Goal: Task Accomplishment & Management: Complete application form

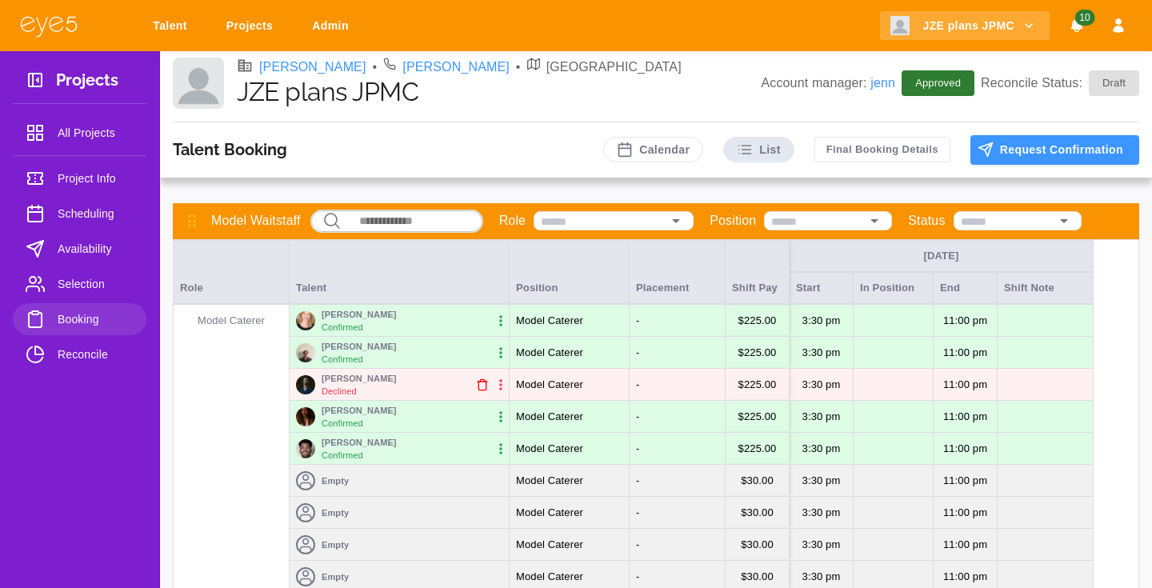
click at [523, 122] on div "[PERSON_NAME] • [PERSON_NAME] Shoeplein • NYC JZE plans JPMC Account manager: […" at bounding box center [656, 86] width 992 height 71
click at [1000, 162] on button "Request Confirmation" at bounding box center [1054, 150] width 169 height 30
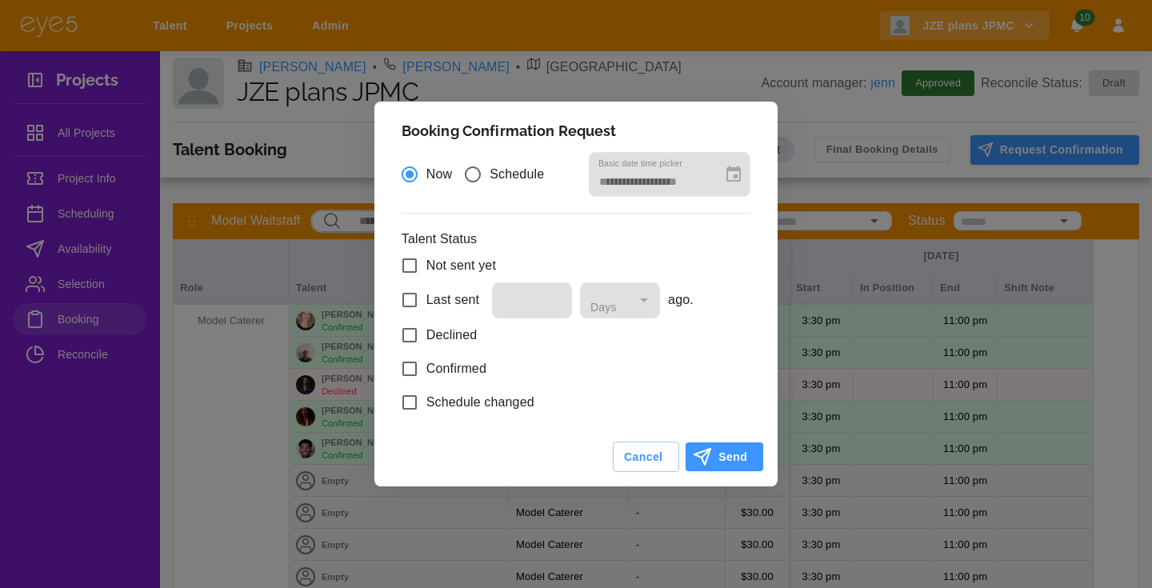
click at [563, 94] on div "**********" at bounding box center [576, 294] width 1152 height 588
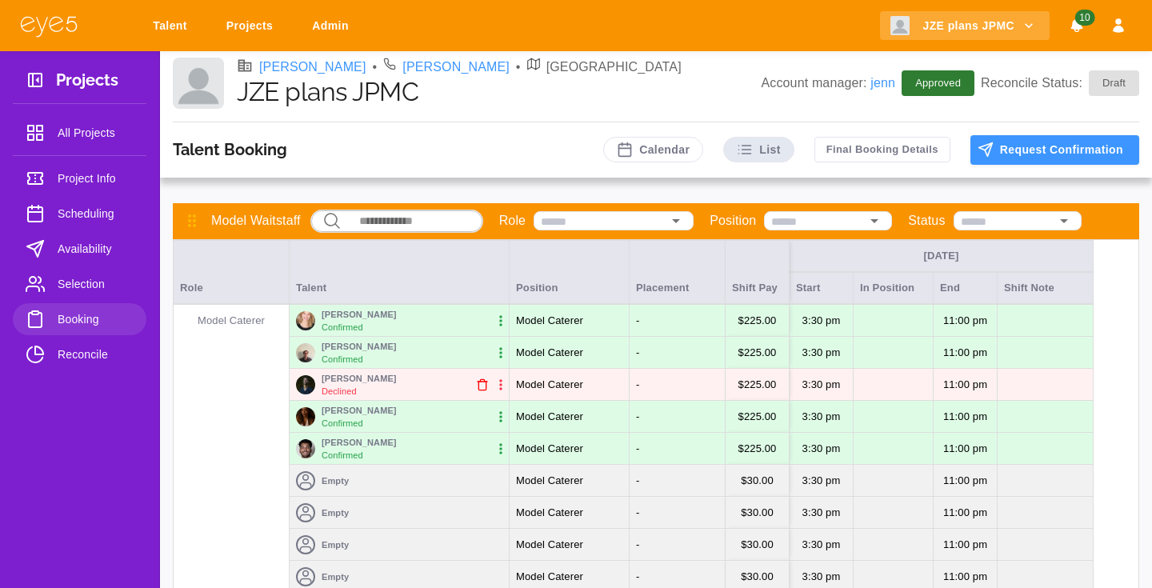
click at [90, 190] on link "Project Info" at bounding box center [80, 178] width 134 height 32
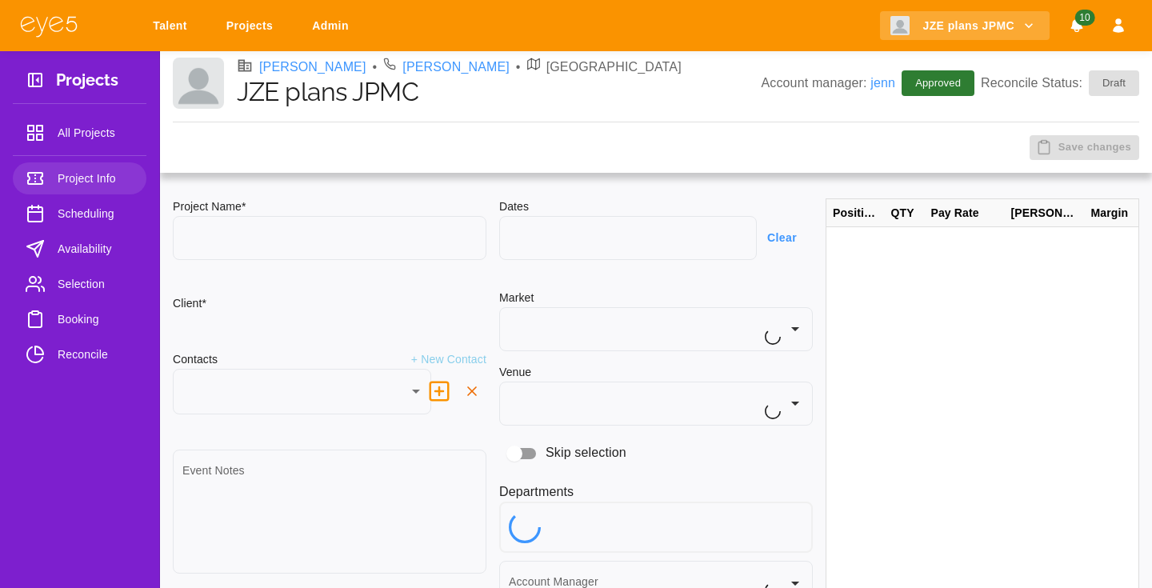
type input "**********"
type input "**"
type textarea "**********"
type input "**********"
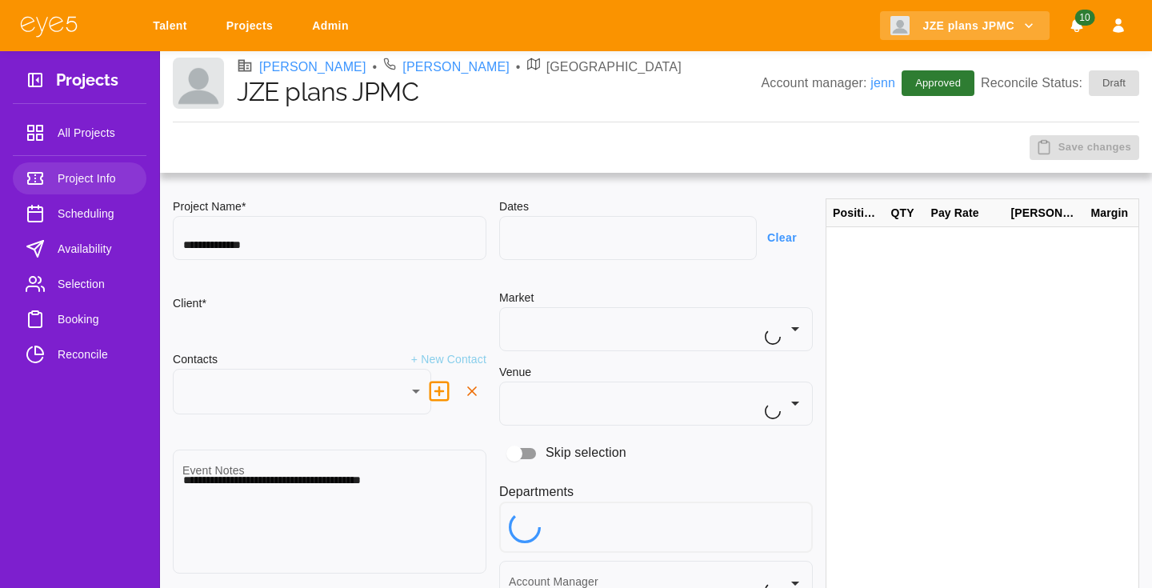
type input "**********"
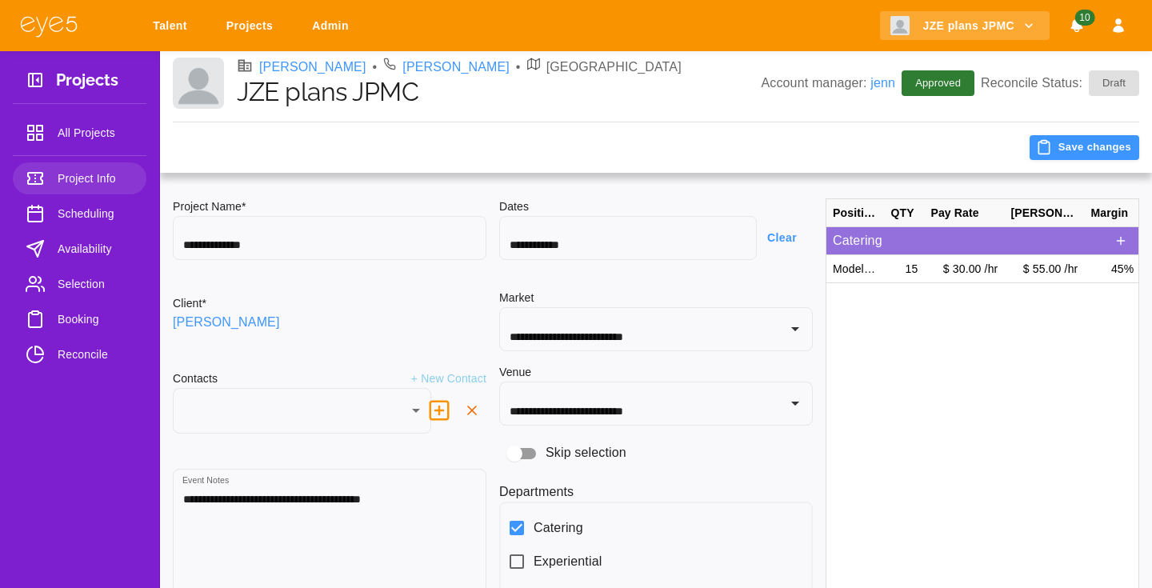
type input "***"
type input "**********"
type input "********"
type input "****"
click at [109, 349] on span "Reconcile" at bounding box center [96, 354] width 76 height 19
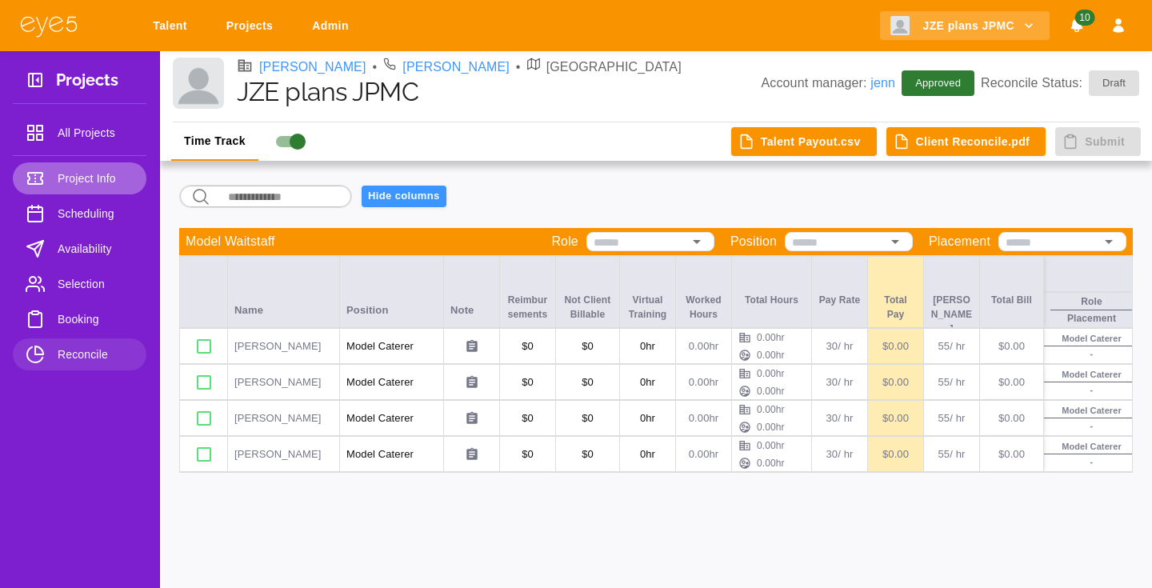
click at [90, 167] on link "Project Info" at bounding box center [80, 178] width 134 height 32
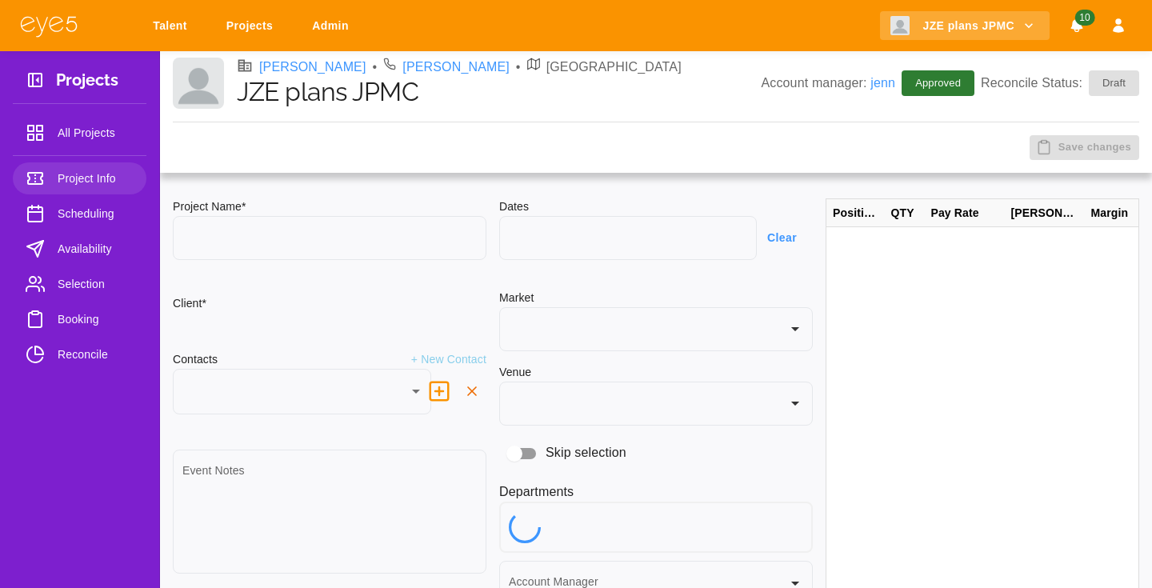
type input "**********"
type input "**"
type textarea "**********"
type input "***"
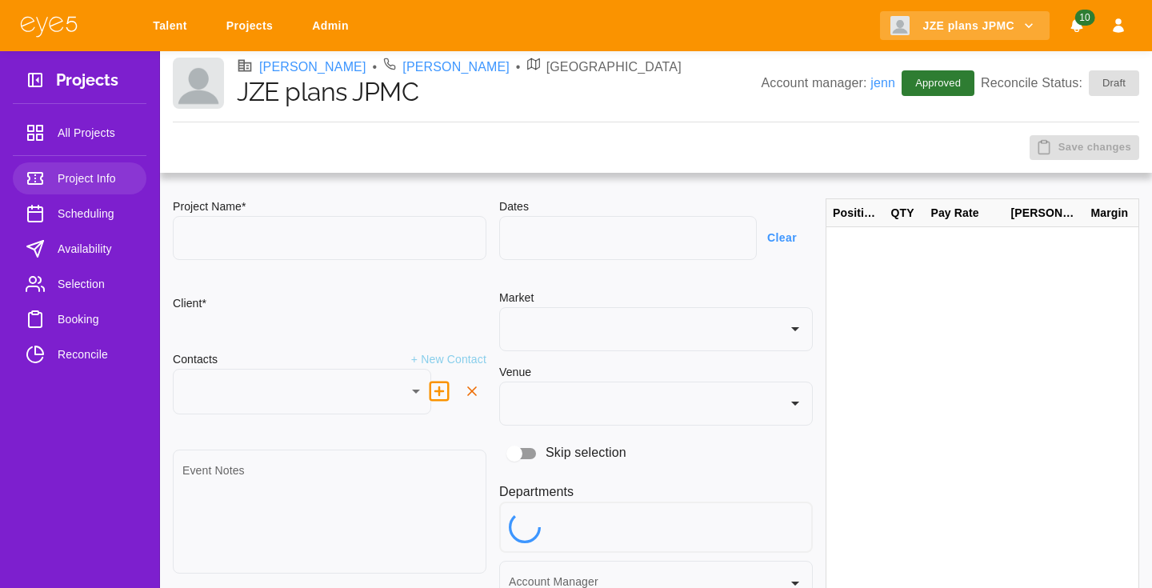
type input "**********"
type input "****"
type input "********"
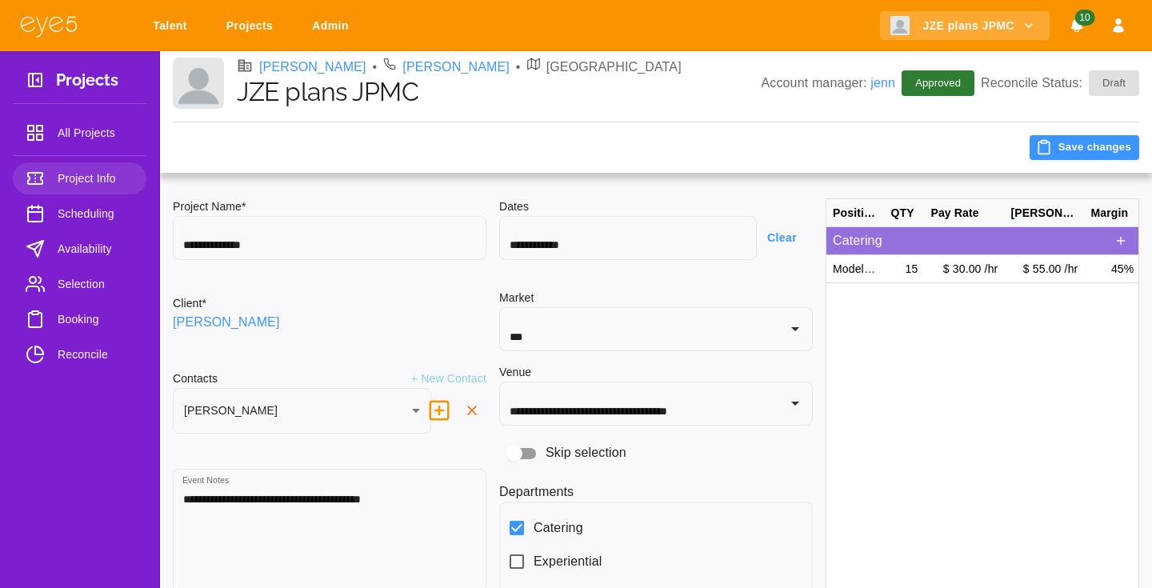
click at [86, 318] on span "Booking" at bounding box center [96, 318] width 76 height 19
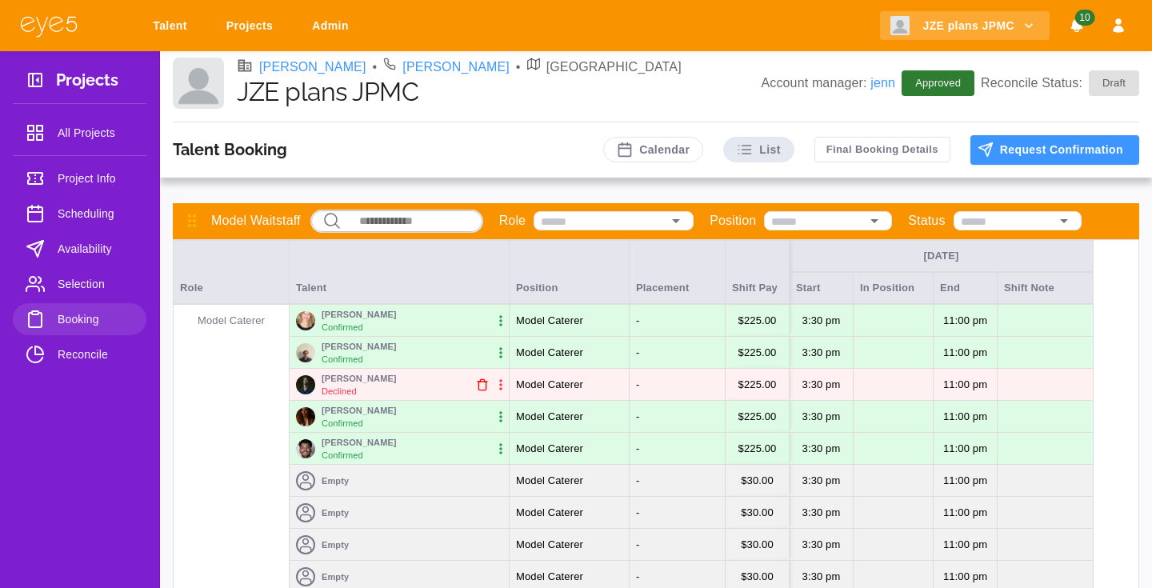
click at [521, 117] on div "[PERSON_NAME] • [PERSON_NAME] Shoeplein • NYC JZE plans JPMC Account manager: […" at bounding box center [656, 86] width 992 height 71
click at [170, 25] on link "Talent" at bounding box center [172, 26] width 61 height 30
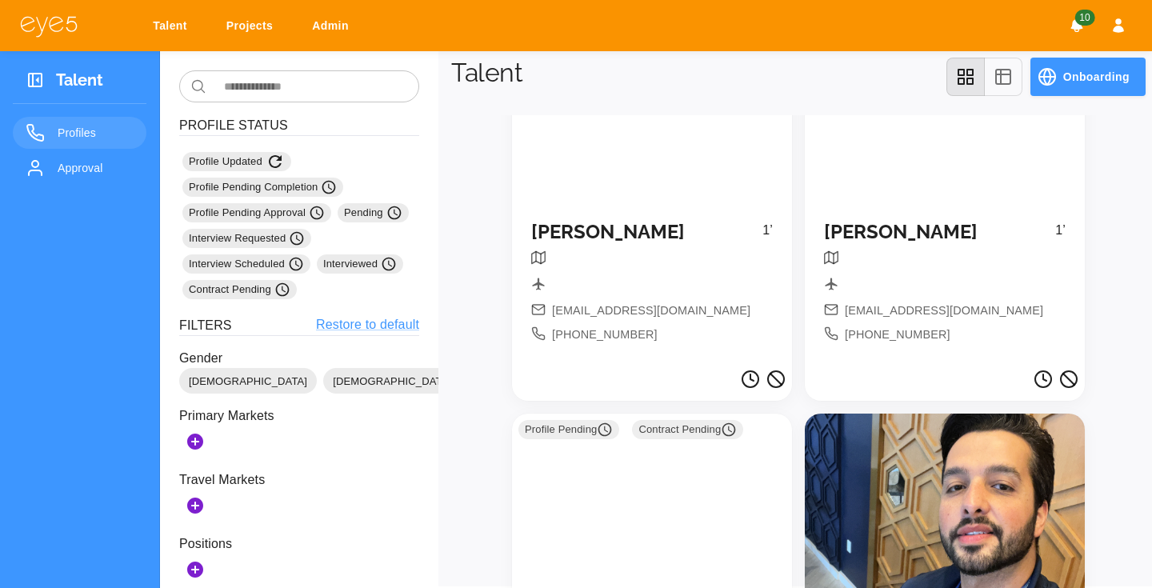
scroll to position [191, 0]
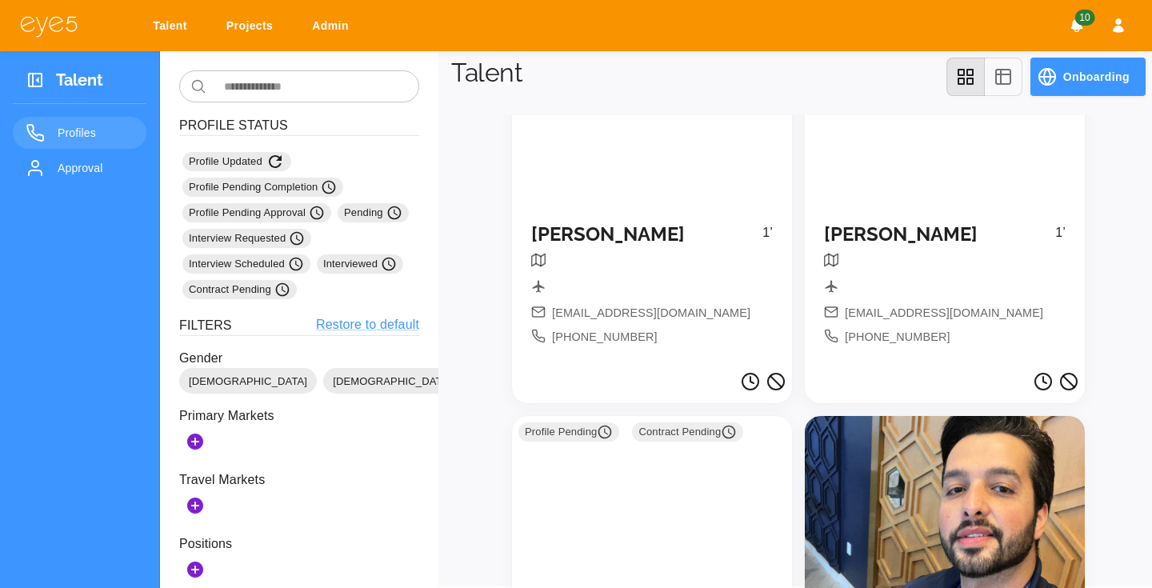
click at [973, 528] on div at bounding box center [945, 556] width 280 height 280
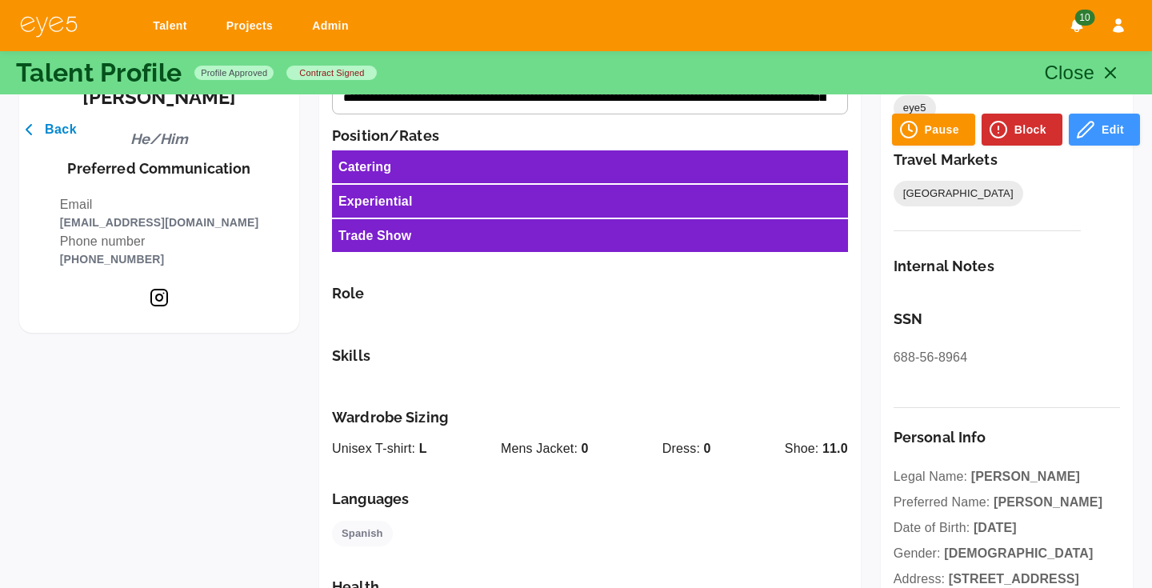
scroll to position [354, 0]
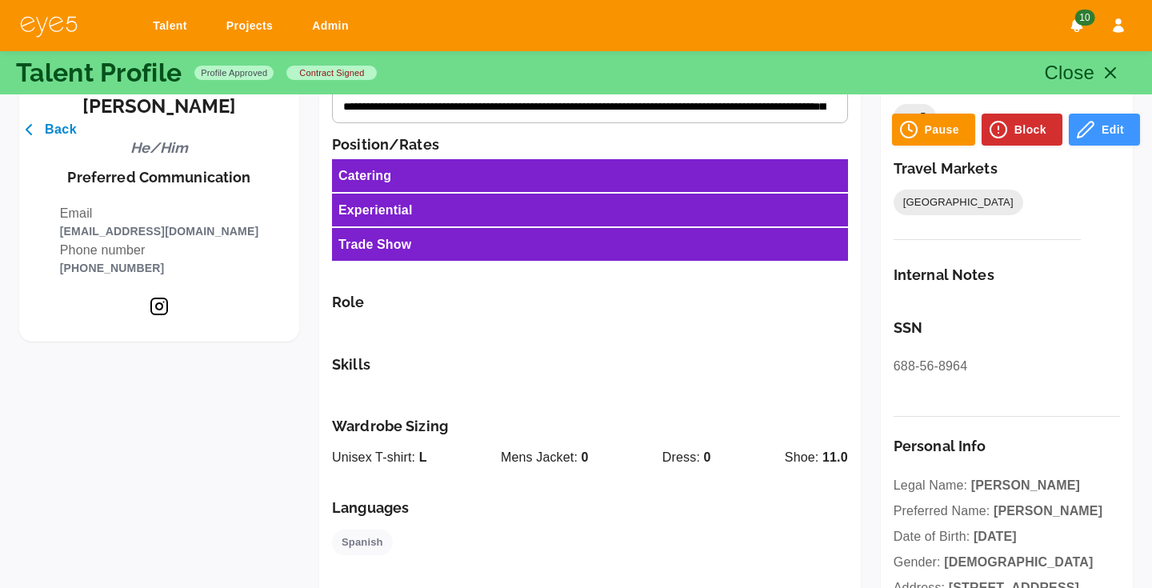
click at [480, 174] on div "Catering" at bounding box center [590, 175] width 516 height 33
click at [659, 178] on div "Catering" at bounding box center [590, 175] width 516 height 33
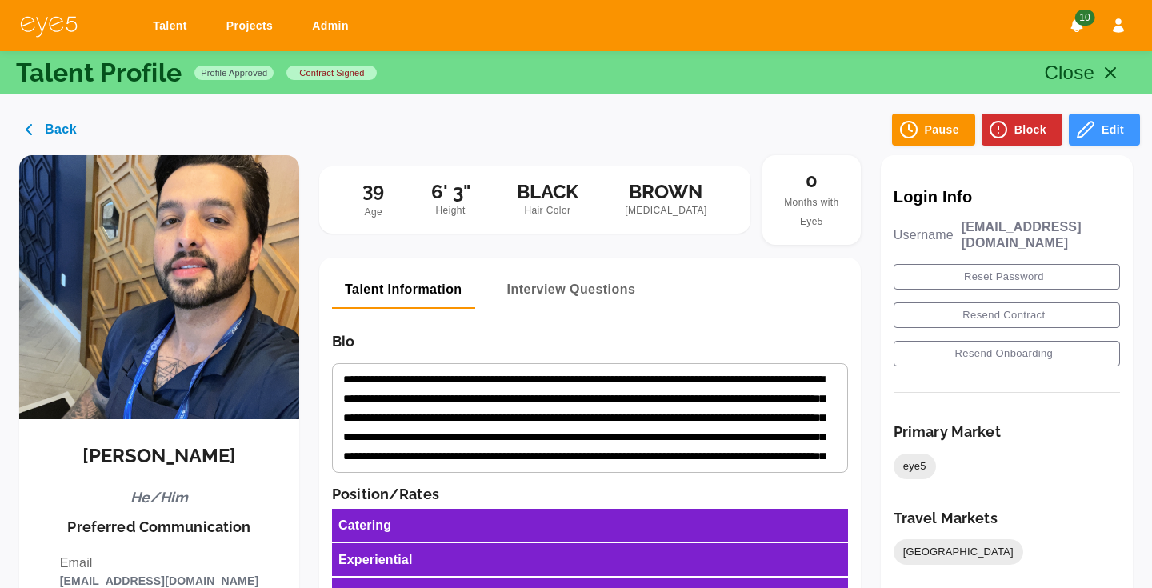
scroll to position [0, 0]
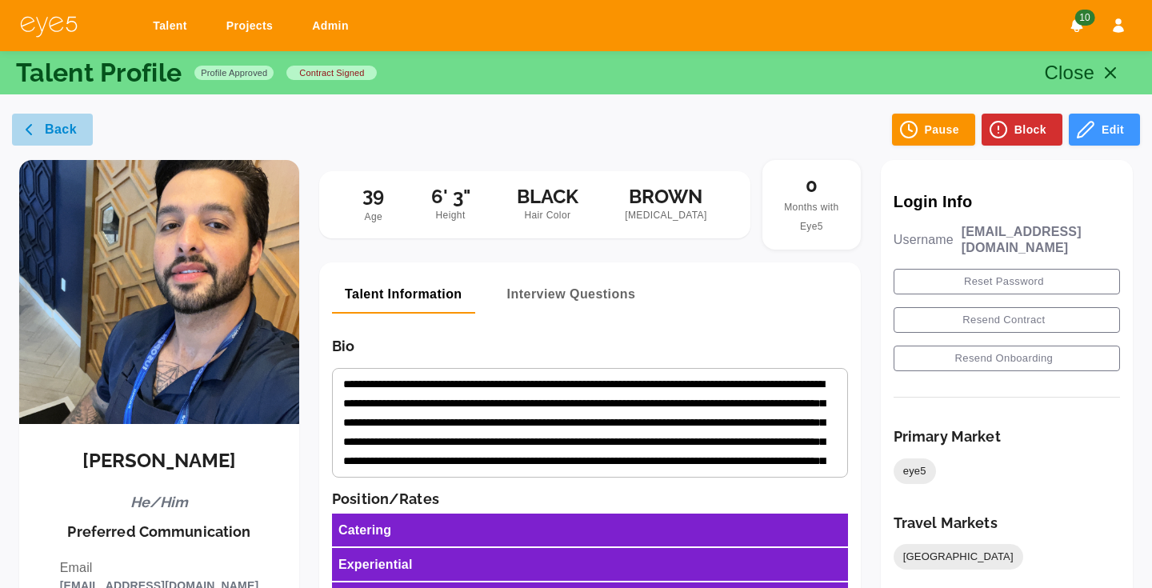
click at [64, 136] on button "Back" at bounding box center [52, 130] width 81 height 32
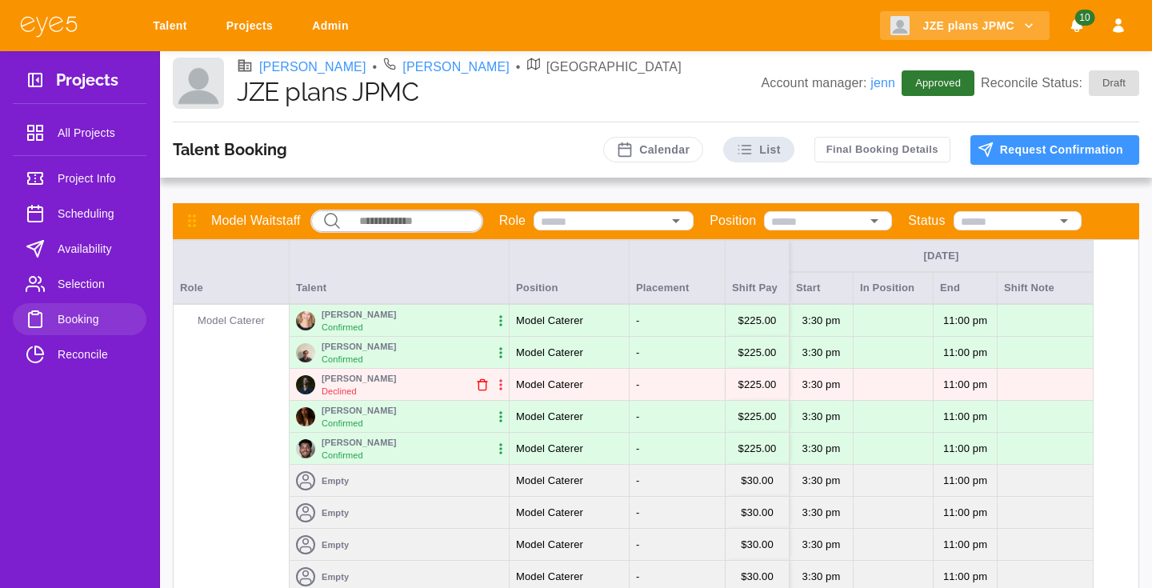
click at [185, 28] on link "Talent" at bounding box center [172, 26] width 61 height 30
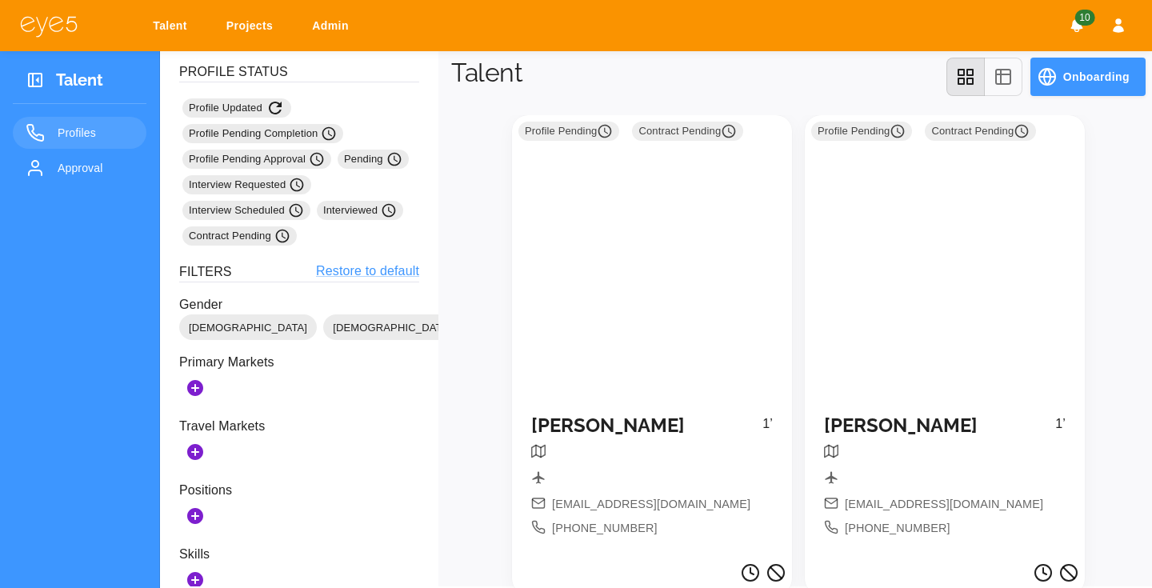
scroll to position [54, 0]
click at [90, 148] on link "Profiles" at bounding box center [80, 133] width 134 height 32
click at [74, 184] on link "Approval" at bounding box center [80, 168] width 134 height 32
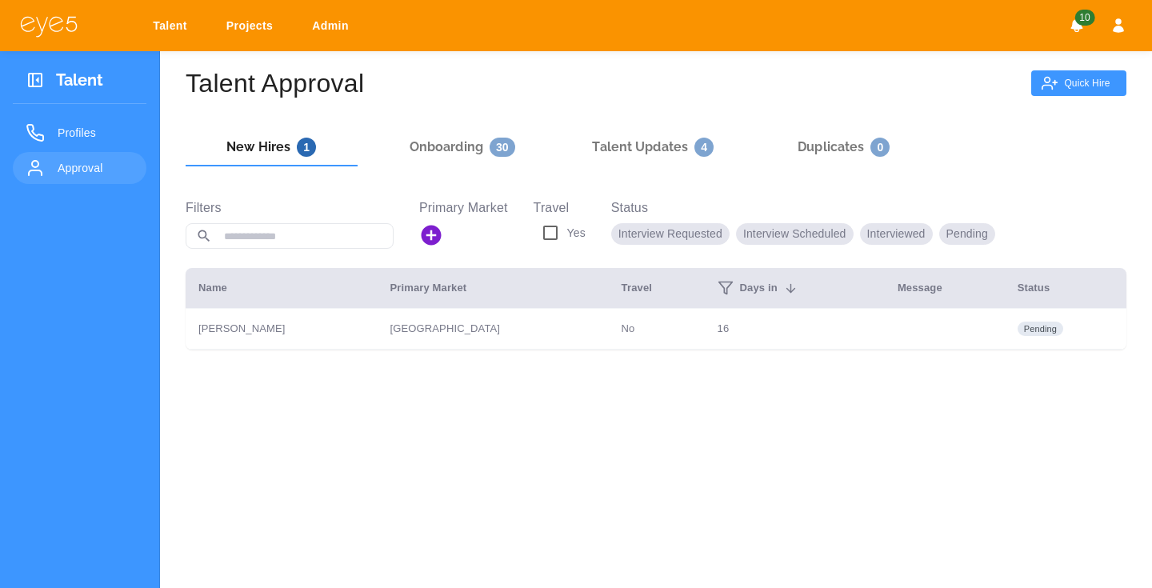
click at [465, 148] on h6 "Onboarding 30" at bounding box center [462, 147] width 106 height 19
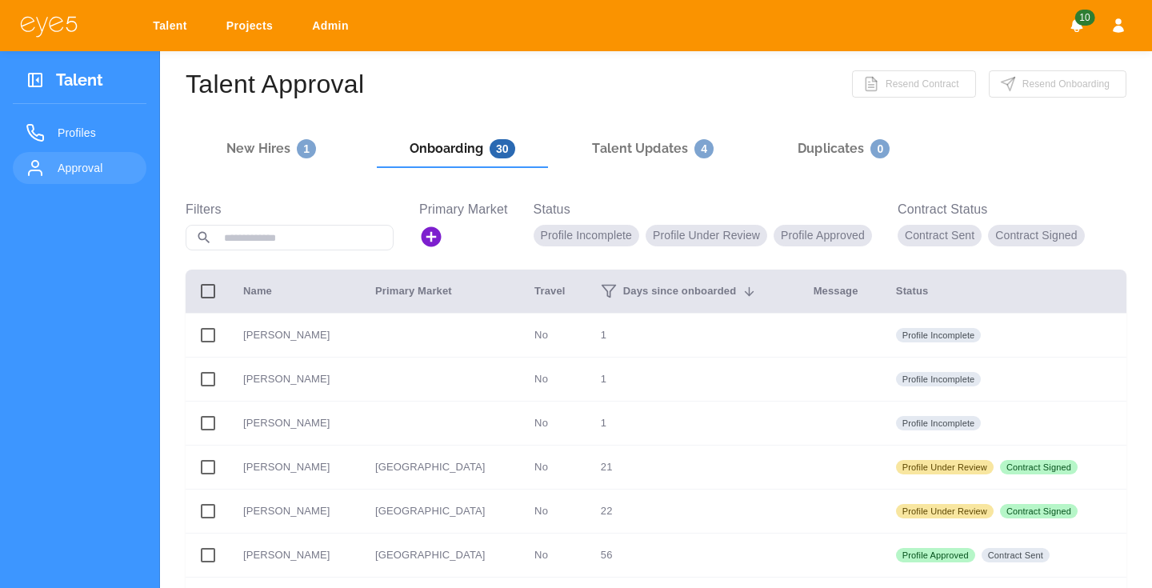
click at [42, 80] on icon at bounding box center [35, 80] width 14 height 14
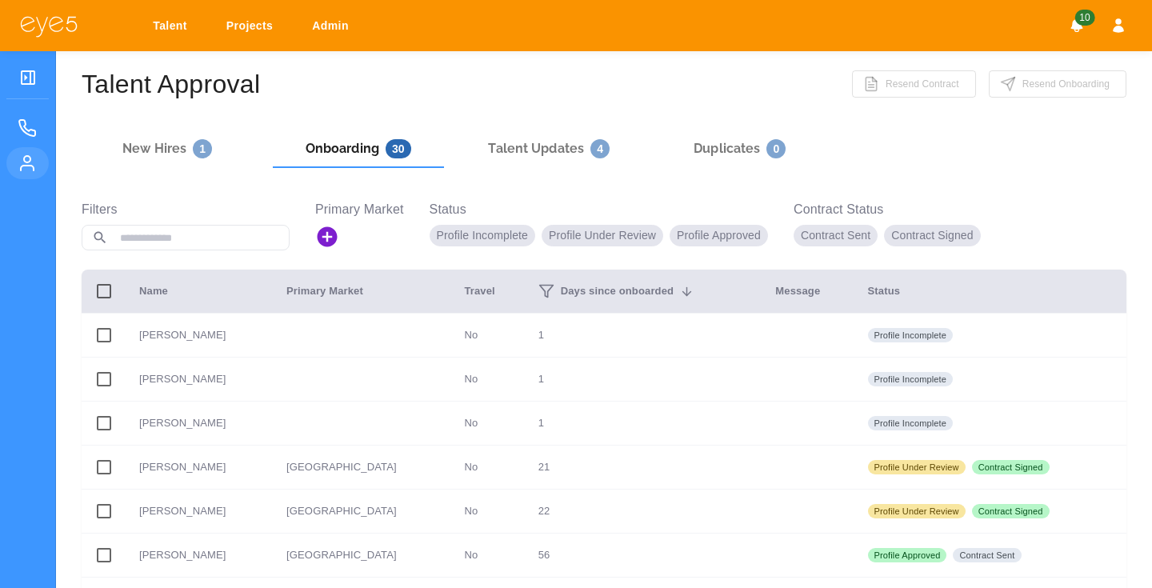
click at [144, 147] on h6 "New Hires 1" at bounding box center [167, 148] width 90 height 19
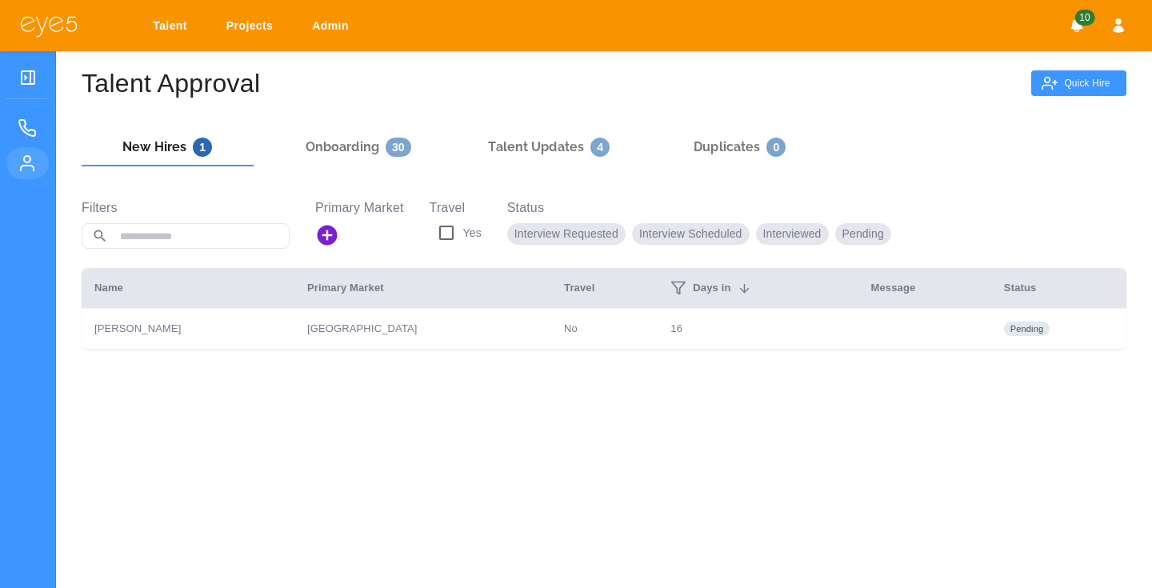
click at [580, 345] on td "No" at bounding box center [604, 329] width 106 height 41
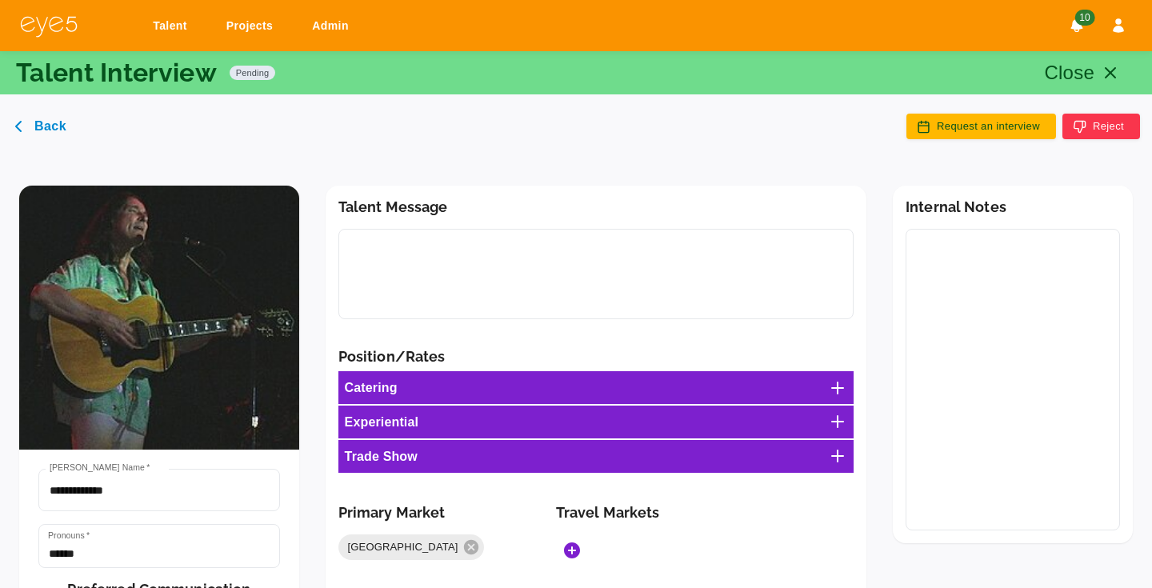
click at [59, 135] on button "Back" at bounding box center [39, 127] width 54 height 26
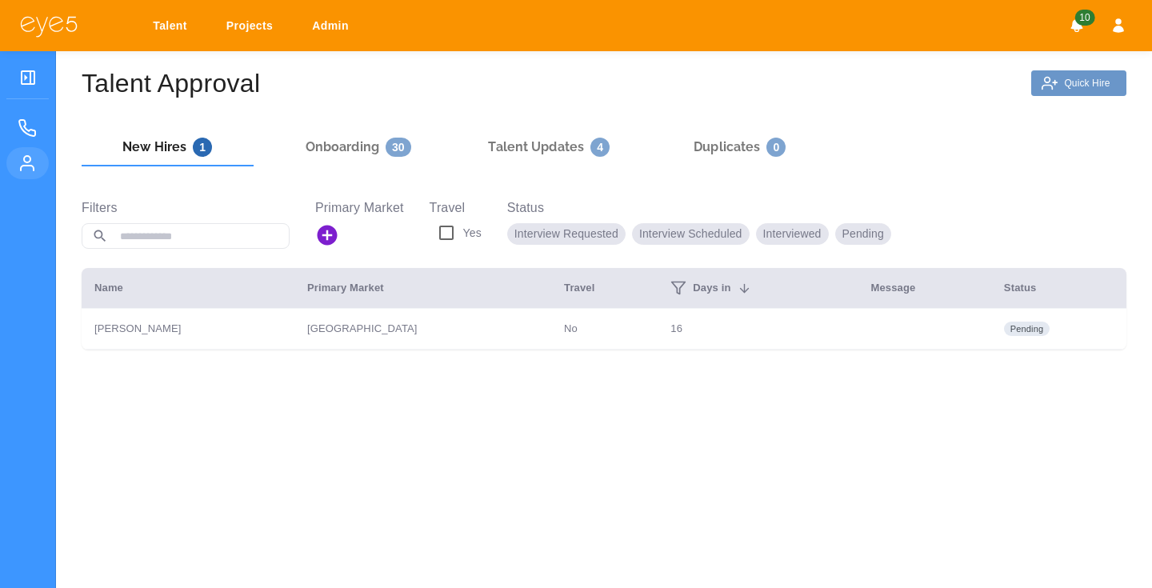
click at [1079, 88] on p "Quick Hire" at bounding box center [1087, 83] width 46 height 10
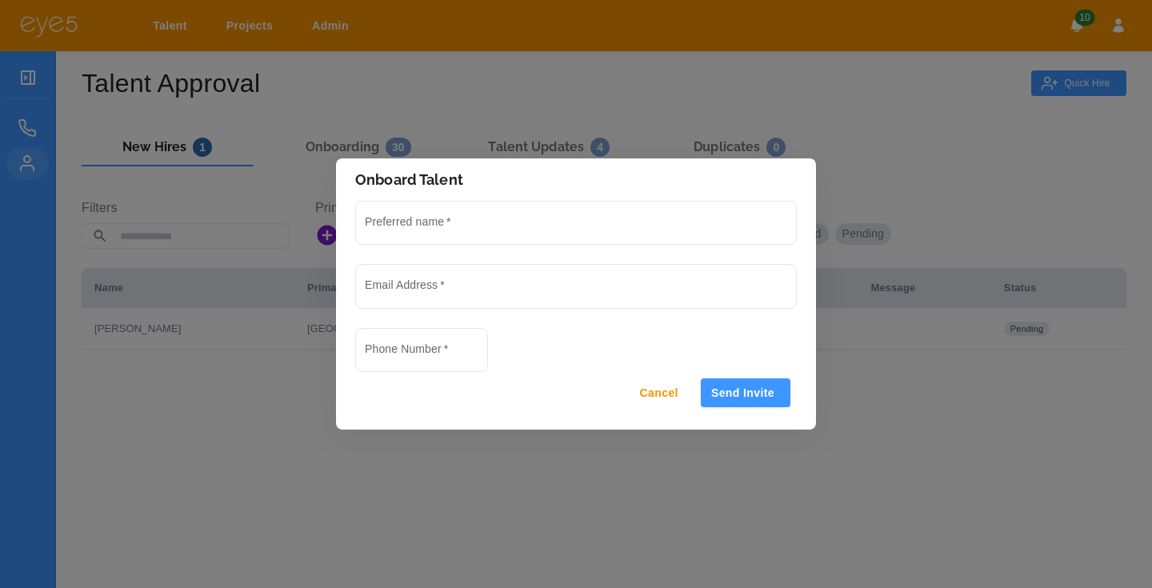
click at [583, 100] on div "Onboard Talent Preferred name   * Email Address   * Phone Number   * Cancel Sen…" at bounding box center [576, 294] width 1152 height 588
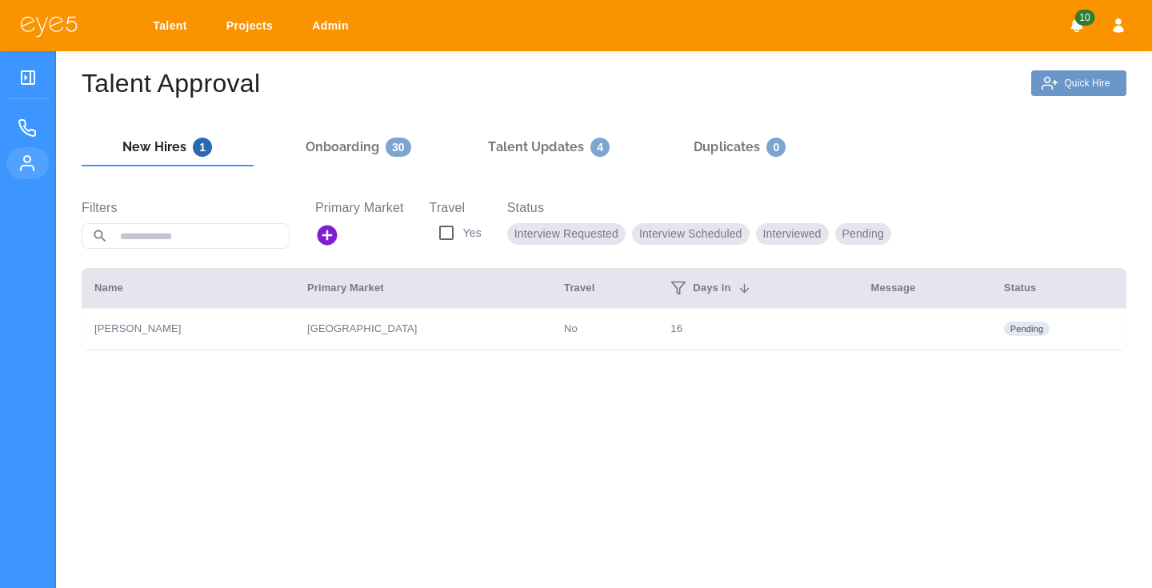
click at [1064, 91] on button "Quick Hire" at bounding box center [1078, 83] width 95 height 26
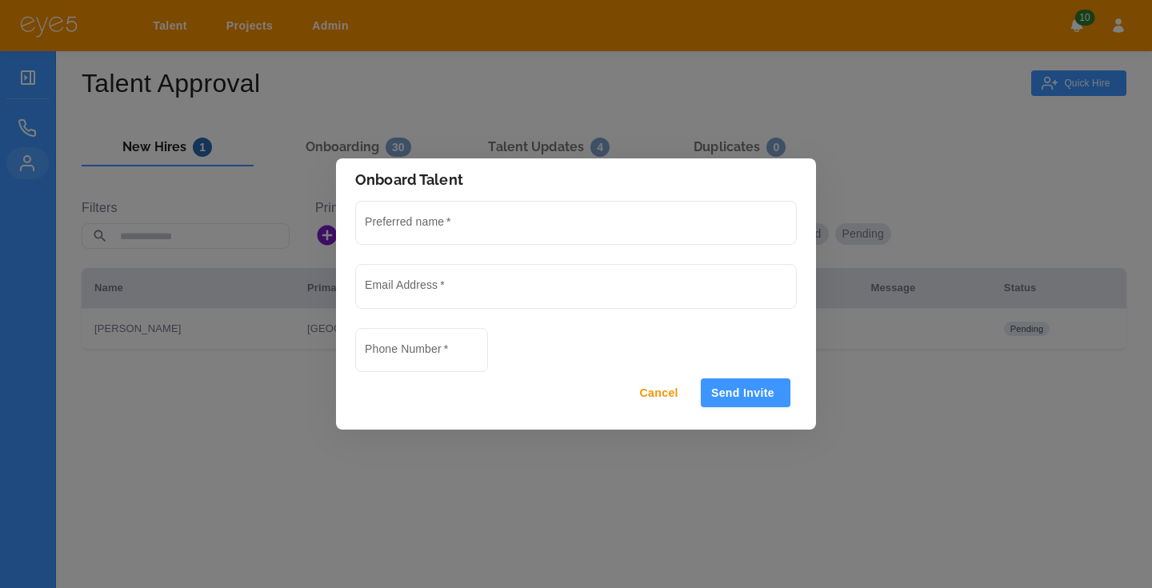
click at [658, 89] on div "Onboard Talent Preferred name   * Email Address   * Phone Number   * Cancel Sen…" at bounding box center [576, 294] width 1152 height 588
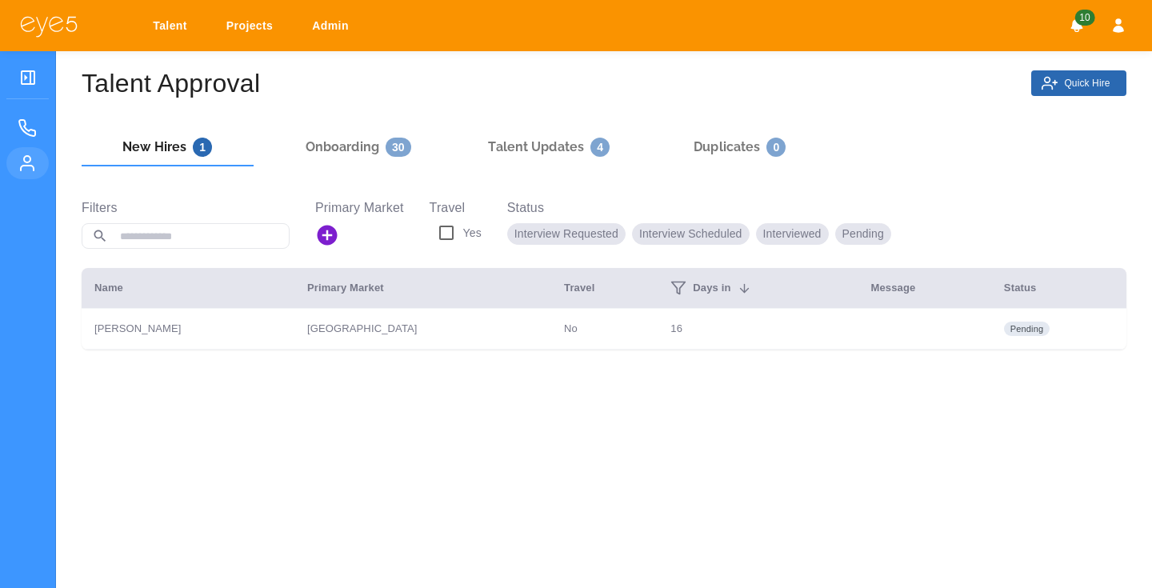
click at [1096, 94] on button "Quick Hire" at bounding box center [1078, 83] width 95 height 26
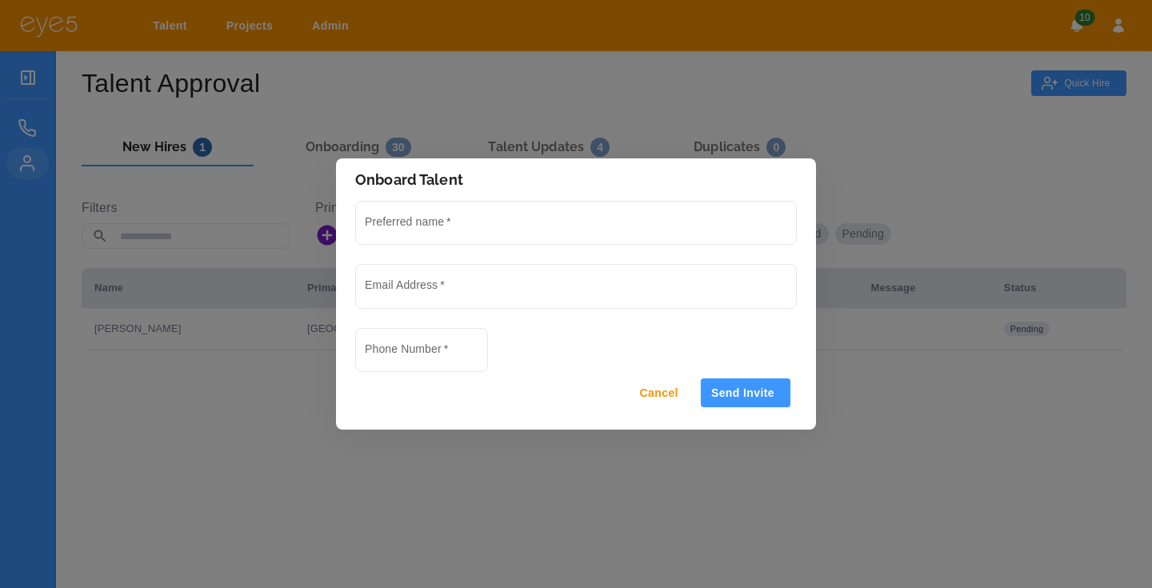
click at [524, 109] on div "Onboard Talent Preferred name   * Email Address   * Phone Number   * Cancel Sen…" at bounding box center [576, 294] width 1152 height 588
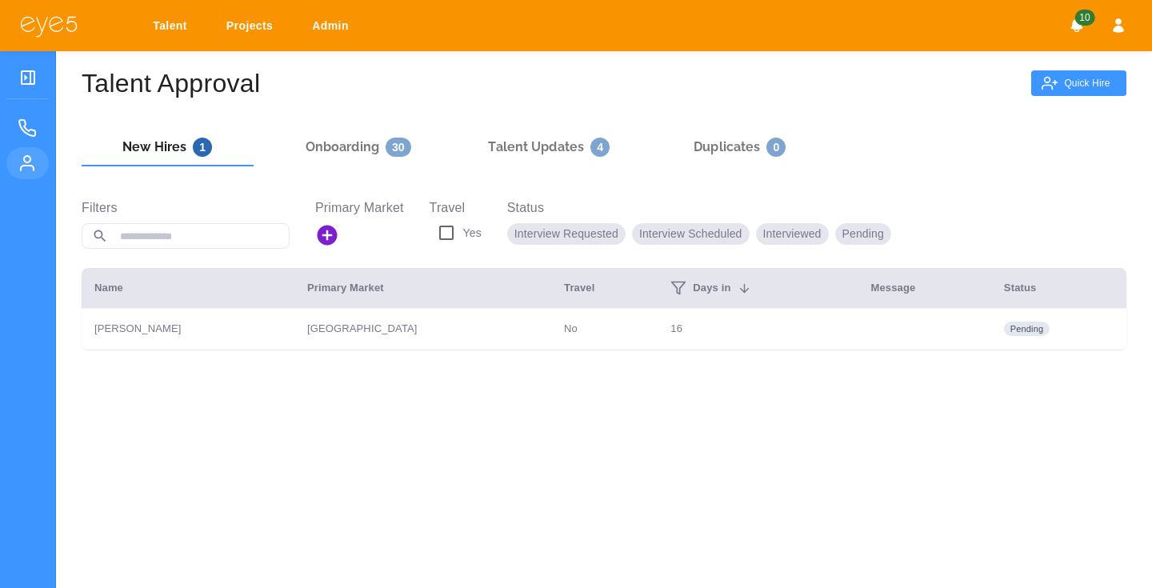
click at [348, 38] on link "Admin" at bounding box center [332, 26] width 63 height 30
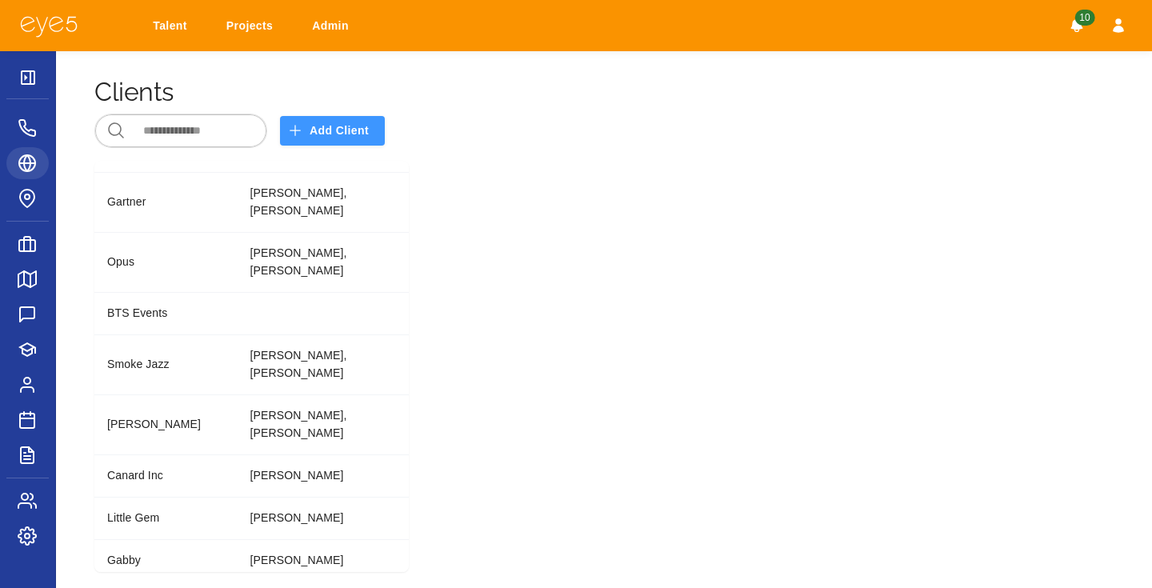
click at [659, 217] on div at bounding box center [780, 324] width 705 height 521
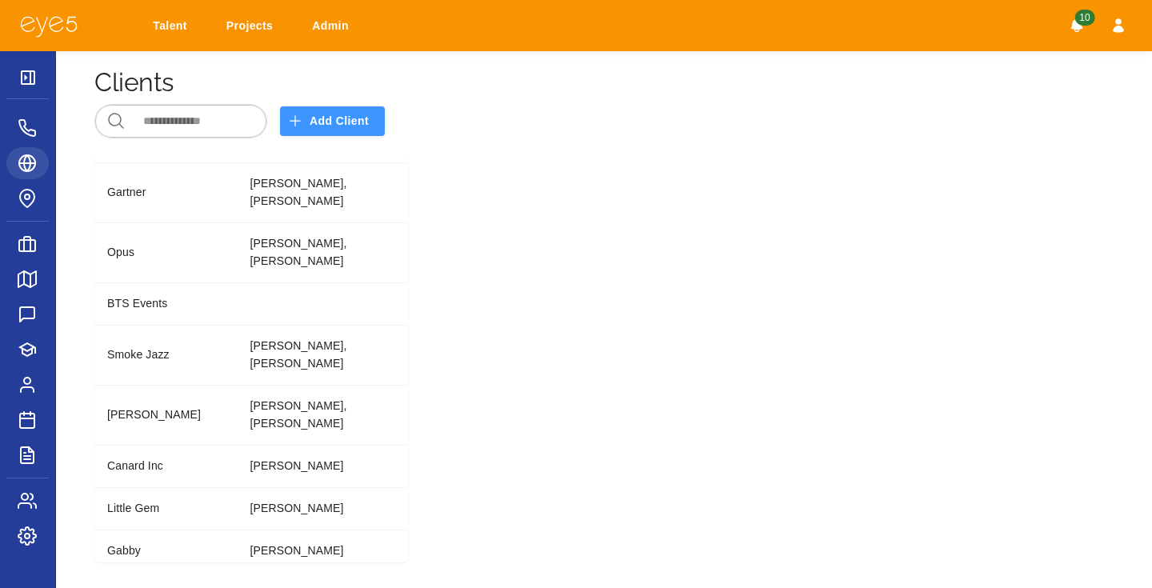
scroll to position [25, 0]
click at [19, 566] on nav at bounding box center [27, 317] width 42 height 533
click at [26, 88] on div at bounding box center [28, 80] width 14 height 20
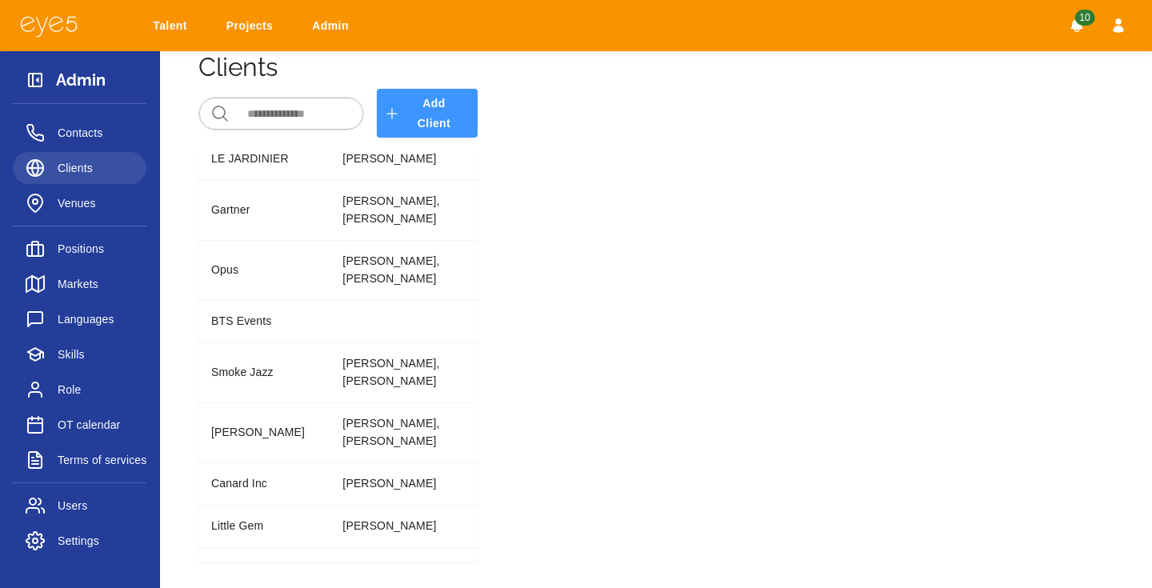
click at [64, 565] on nav "Admin Contacts Clients Venues Positions Markets Languages Skills Role OT calend…" at bounding box center [80, 319] width 134 height 537
click at [74, 549] on span "Settings" at bounding box center [96, 540] width 76 height 19
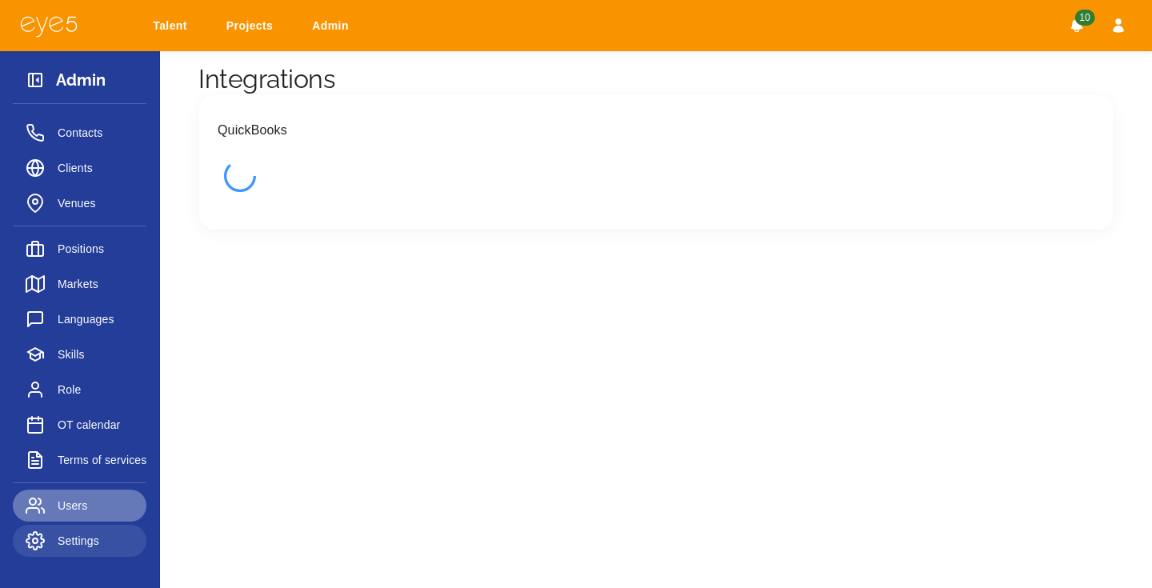
click at [81, 515] on span "Users" at bounding box center [96, 505] width 76 height 19
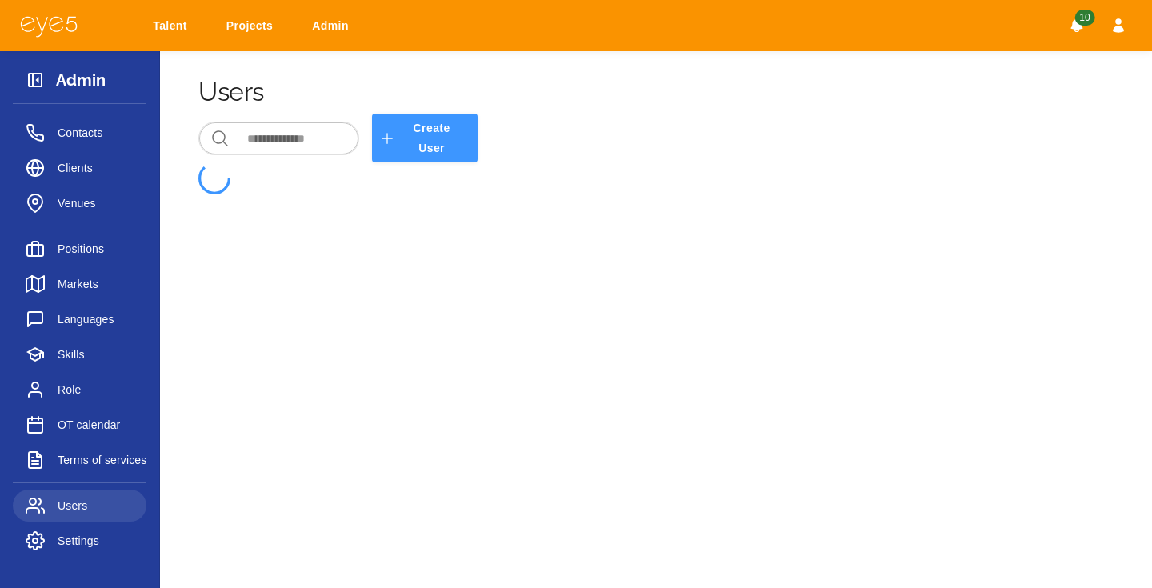
click at [68, 554] on link "Settings" at bounding box center [80, 541] width 134 height 32
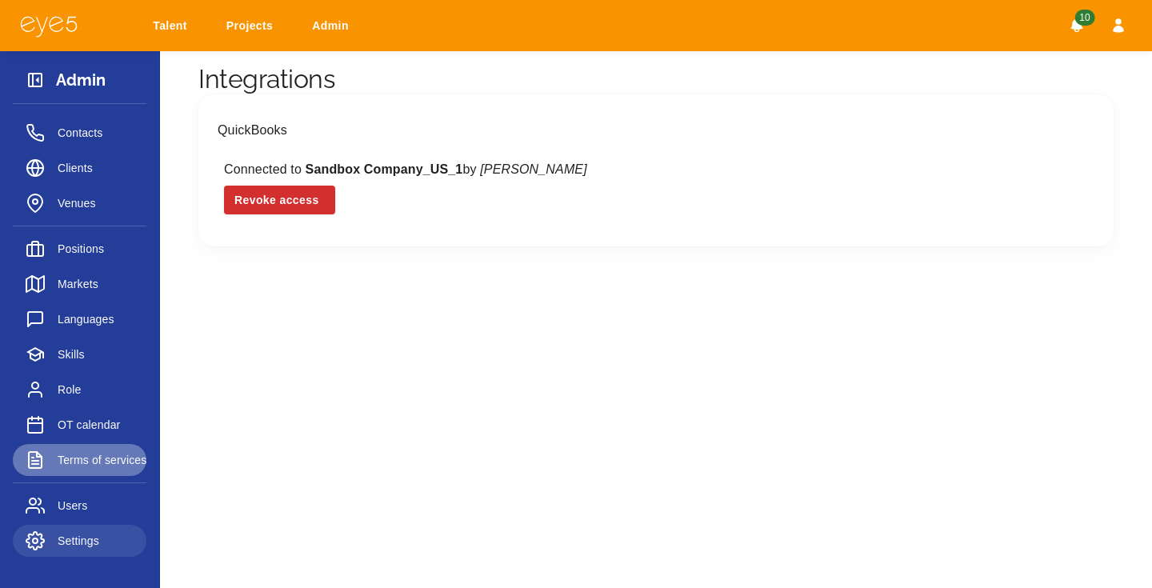
click at [86, 450] on link "Terms of services" at bounding box center [80, 460] width 134 height 32
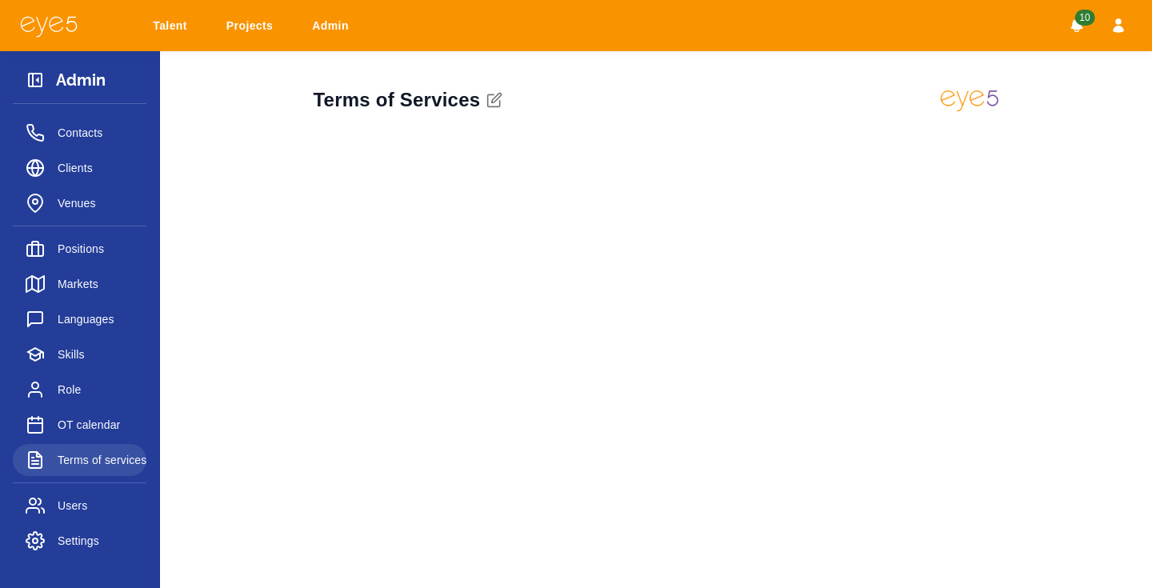
click at [495, 108] on button "button" at bounding box center [494, 100] width 29 height 29
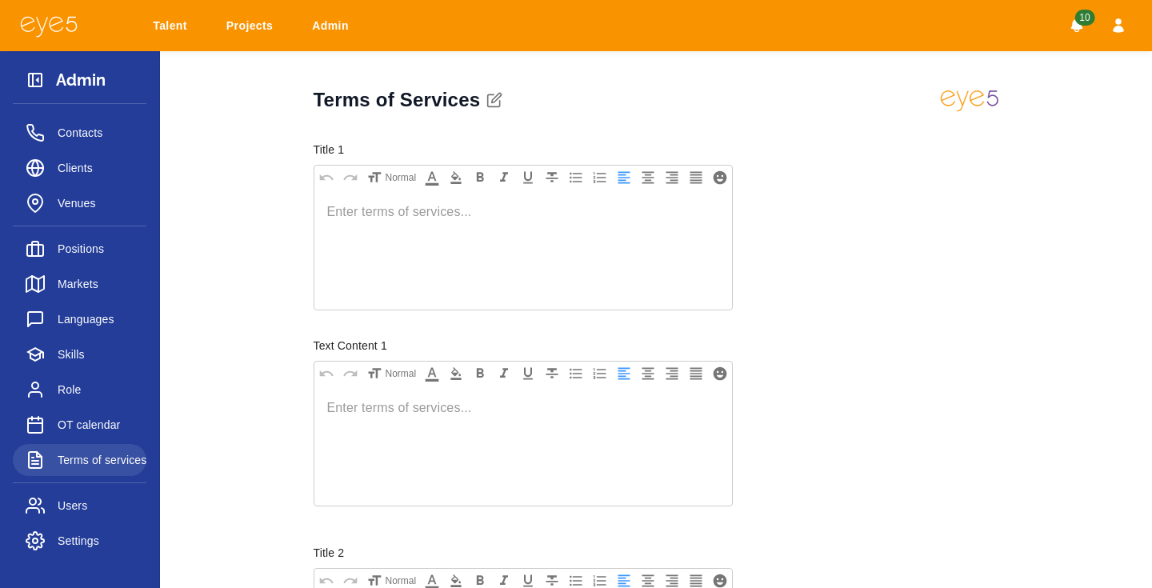
click at [113, 545] on span "Settings" at bounding box center [96, 540] width 76 height 19
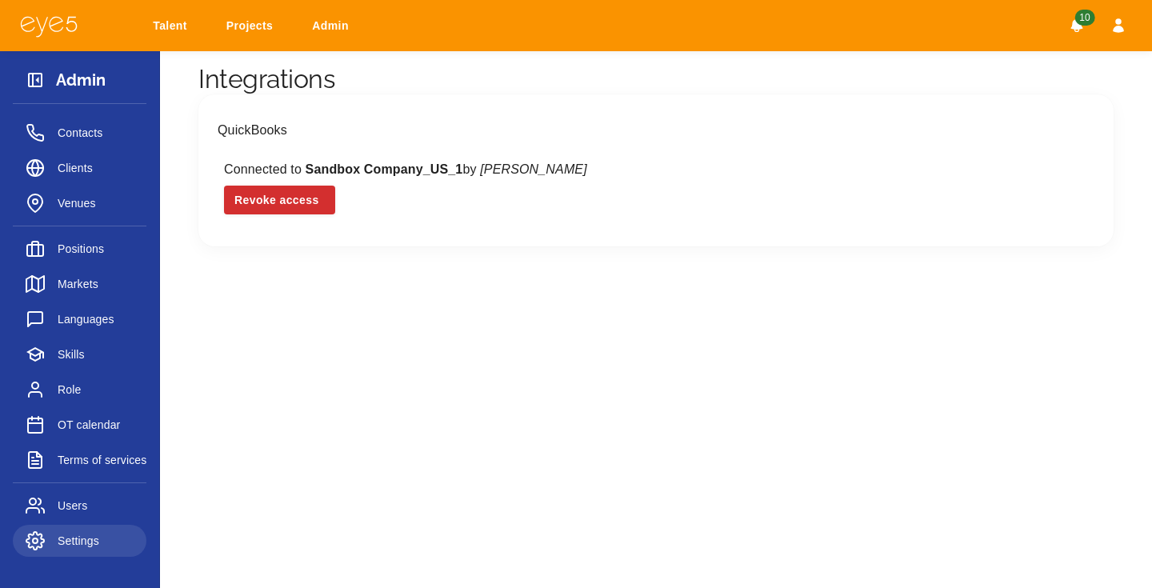
click at [99, 242] on span "Positions" at bounding box center [96, 248] width 76 height 19
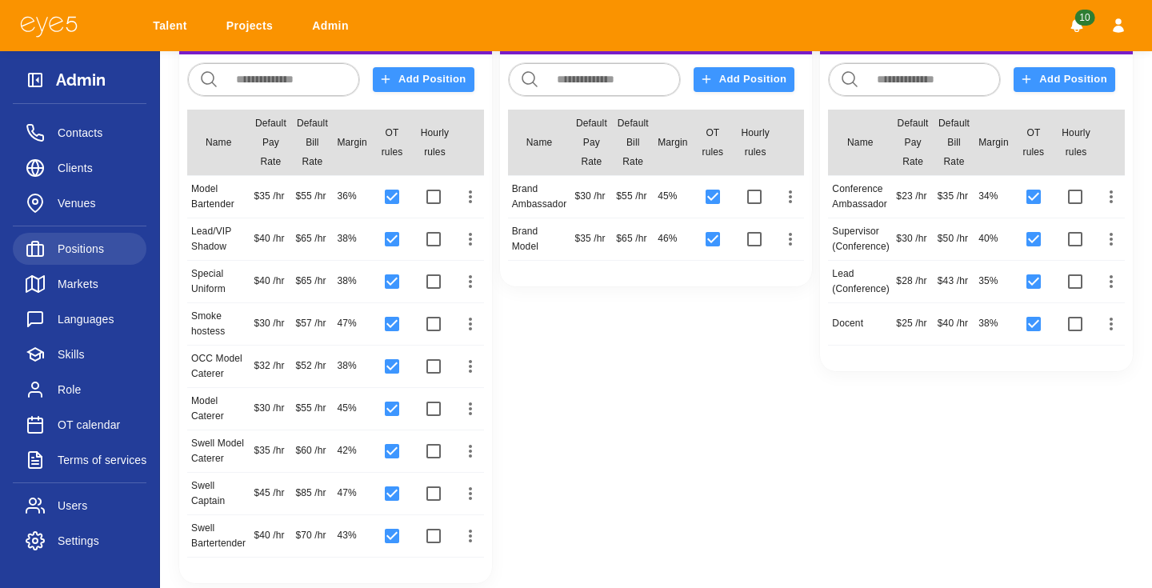
scroll to position [112, 0]
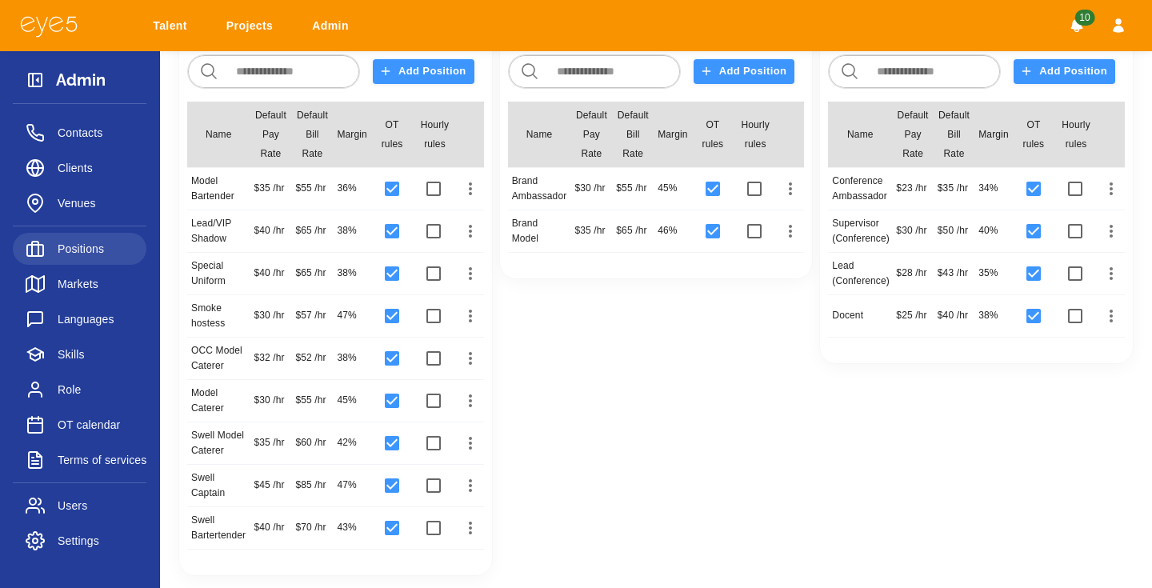
click at [594, 315] on div "Catering ​ ​ Add Position Name Default Pay Rate Default Bill Rate Margin OT rul…" at bounding box center [655, 288] width 953 height 573
click at [92, 283] on span "Markets" at bounding box center [96, 283] width 76 height 19
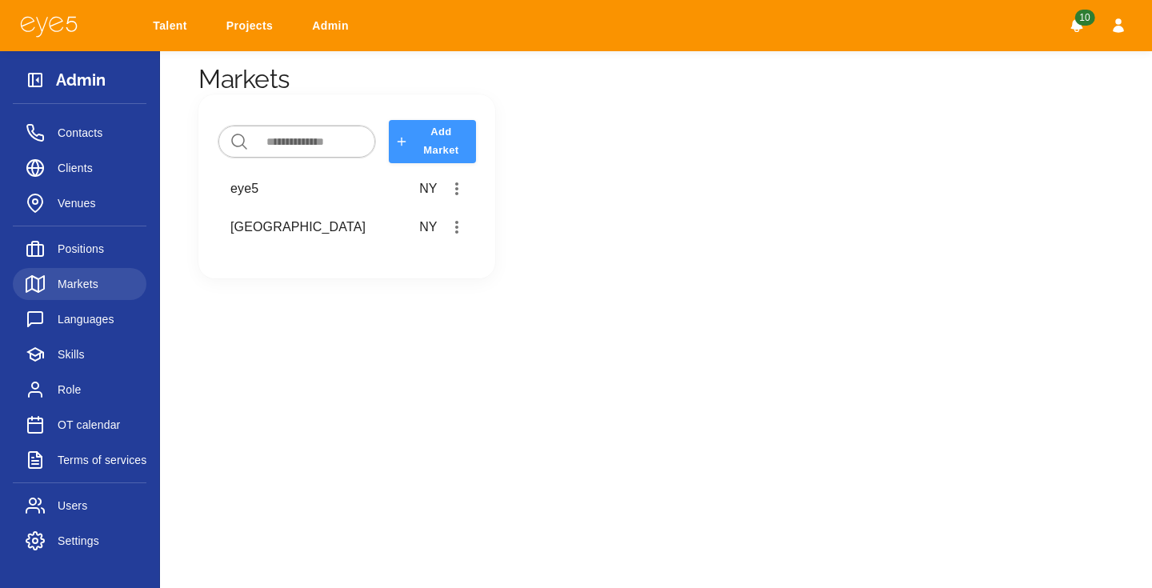
click at [81, 398] on span "Role" at bounding box center [96, 389] width 76 height 19
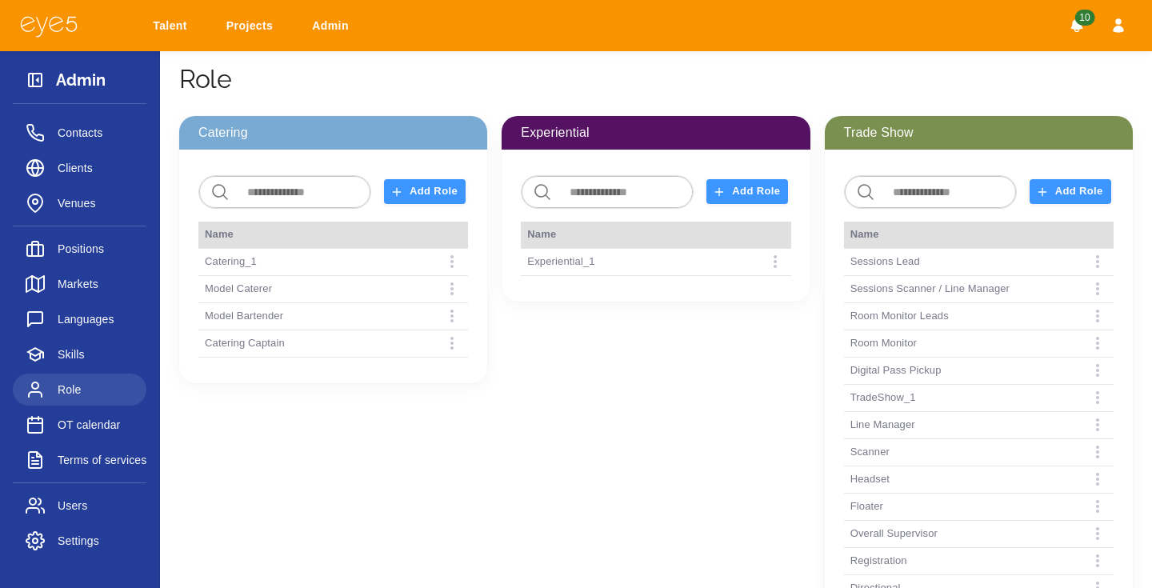
click at [90, 283] on span "Markets" at bounding box center [96, 283] width 76 height 19
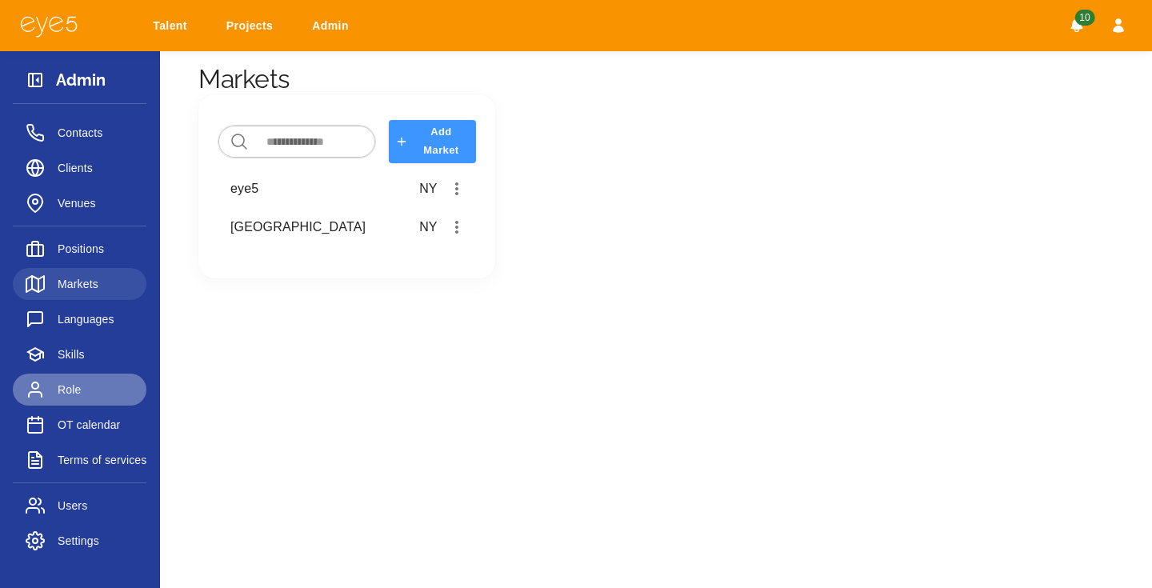
click at [108, 383] on span "Role" at bounding box center [96, 389] width 76 height 19
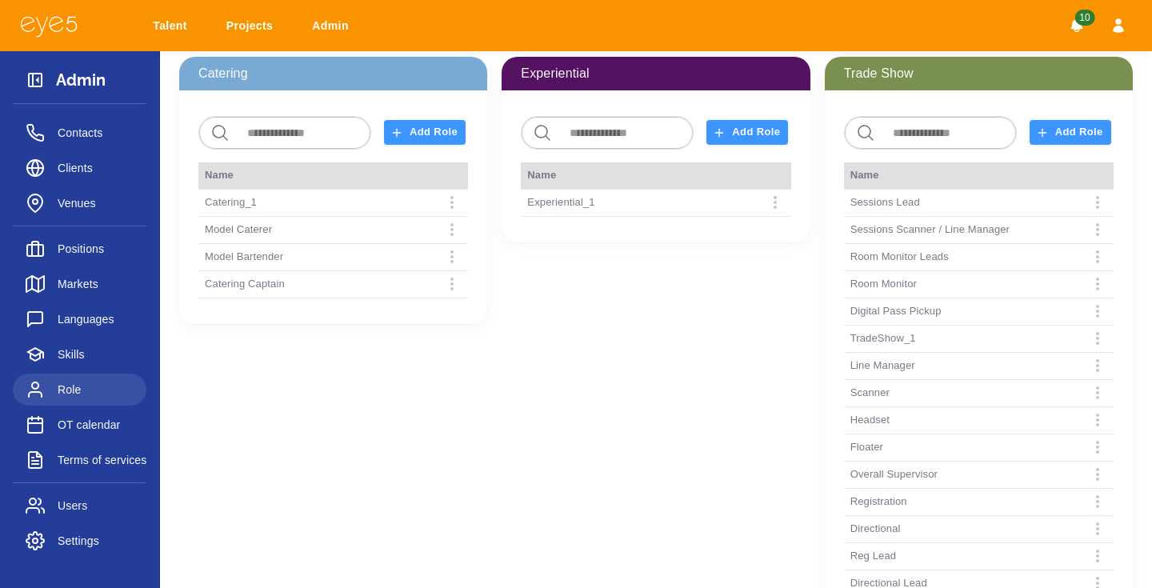
scroll to position [77, 0]
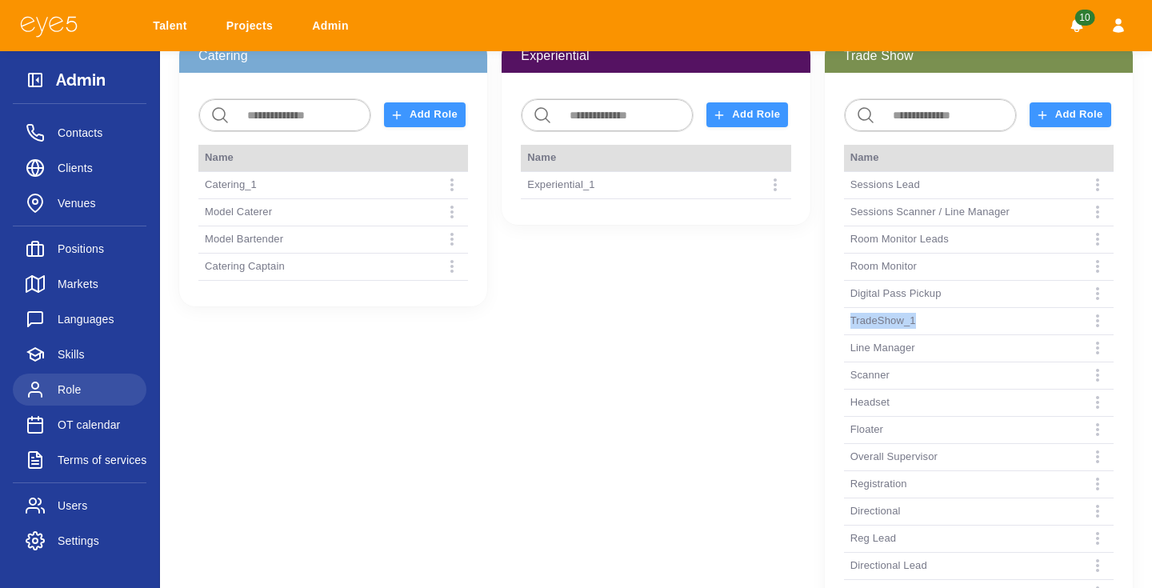
drag, startPoint x: 922, startPoint y: 324, endPoint x: 844, endPoint y: 322, distance: 77.6
click at [844, 322] on div "​ ​ Add Role Name Sessions Lead Sessions Scanner / Line Manager Room Monitor Le…" at bounding box center [978, 597] width 308 height 1049
drag, startPoint x: 262, startPoint y: 186, endPoint x: 199, endPoint y: 186, distance: 62.4
click at [199, 186] on td "Catering_1" at bounding box center [230, 184] width 65 height 29
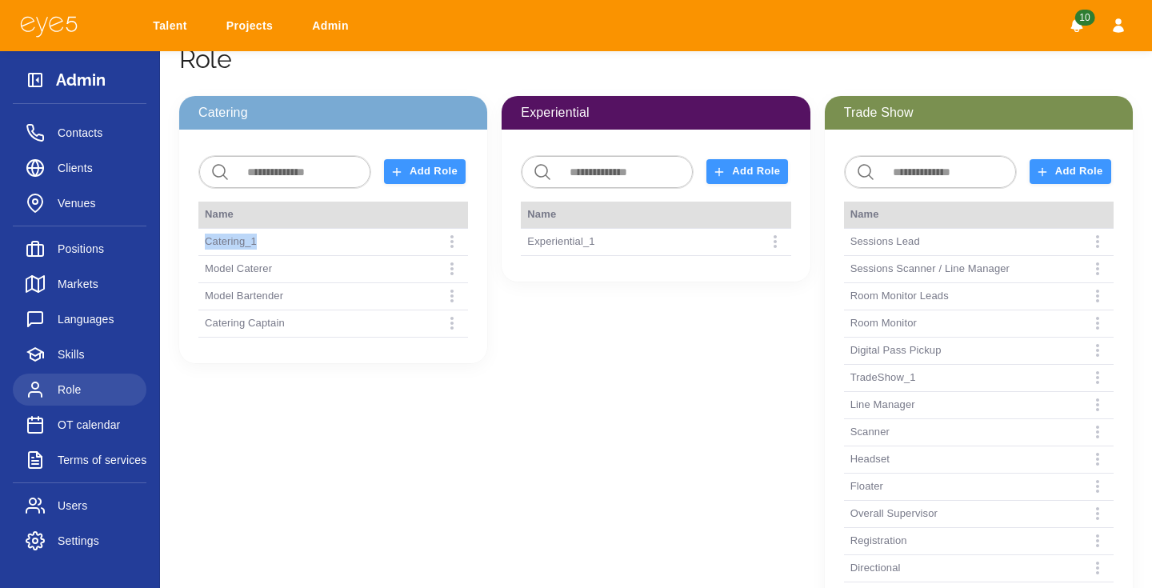
scroll to position [0, 0]
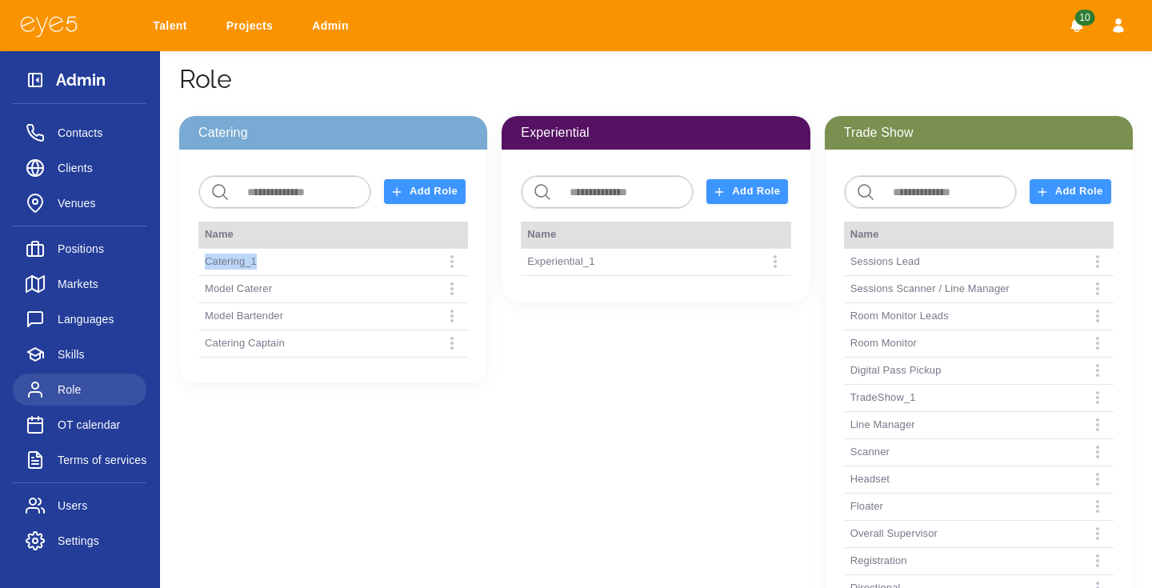
click at [93, 254] on span "Positions" at bounding box center [96, 248] width 76 height 19
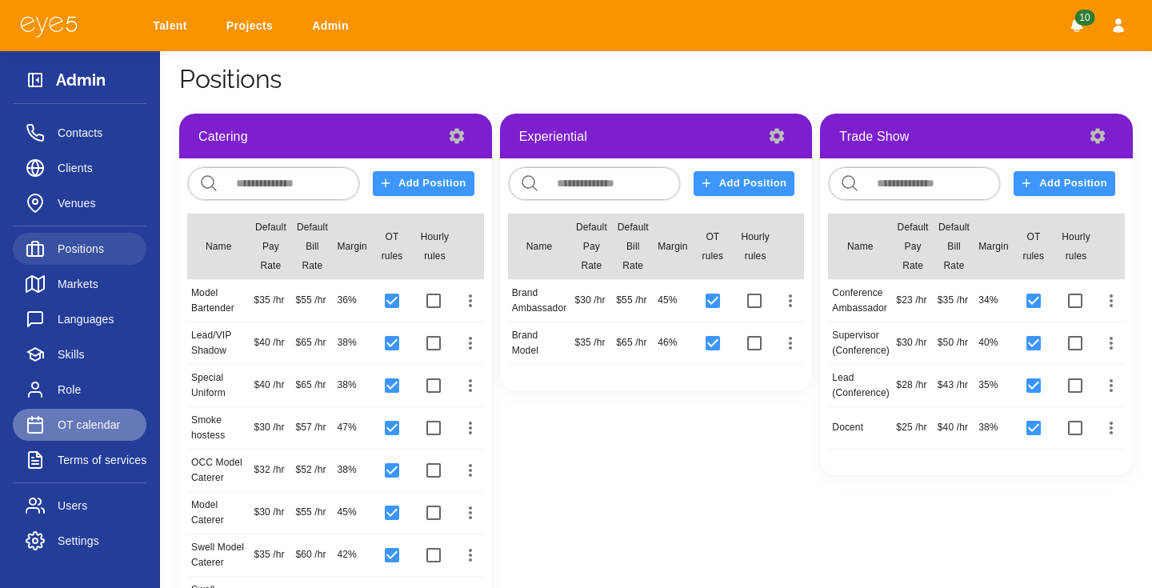
click at [86, 421] on span "OT calendar" at bounding box center [96, 424] width 76 height 19
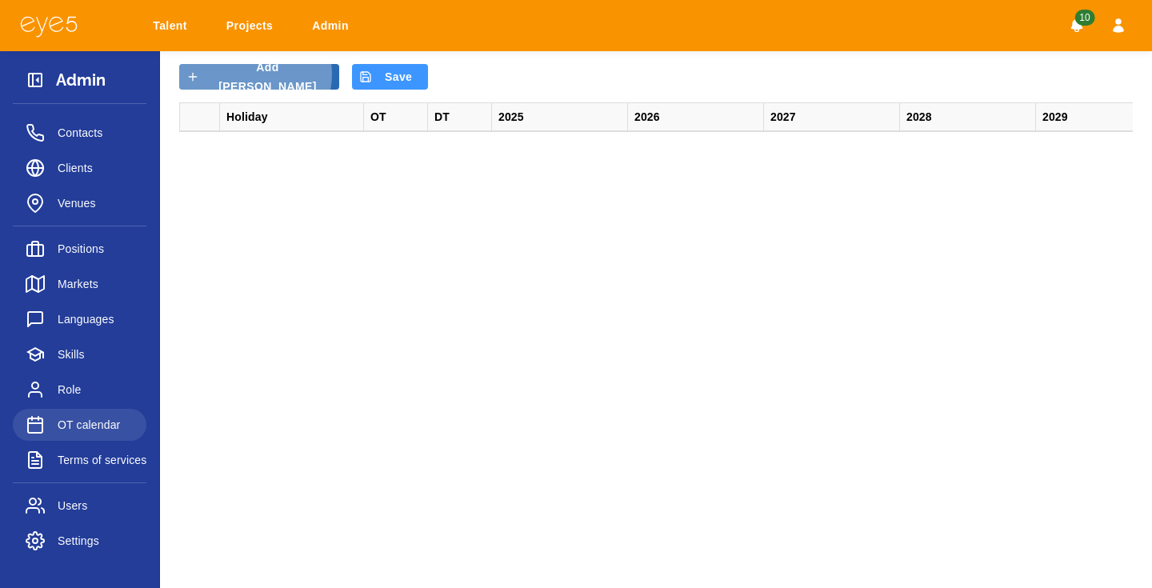
click at [254, 74] on button "Add [PERSON_NAME]" at bounding box center [259, 77] width 160 height 26
click at [300, 152] on div at bounding box center [292, 145] width 144 height 28
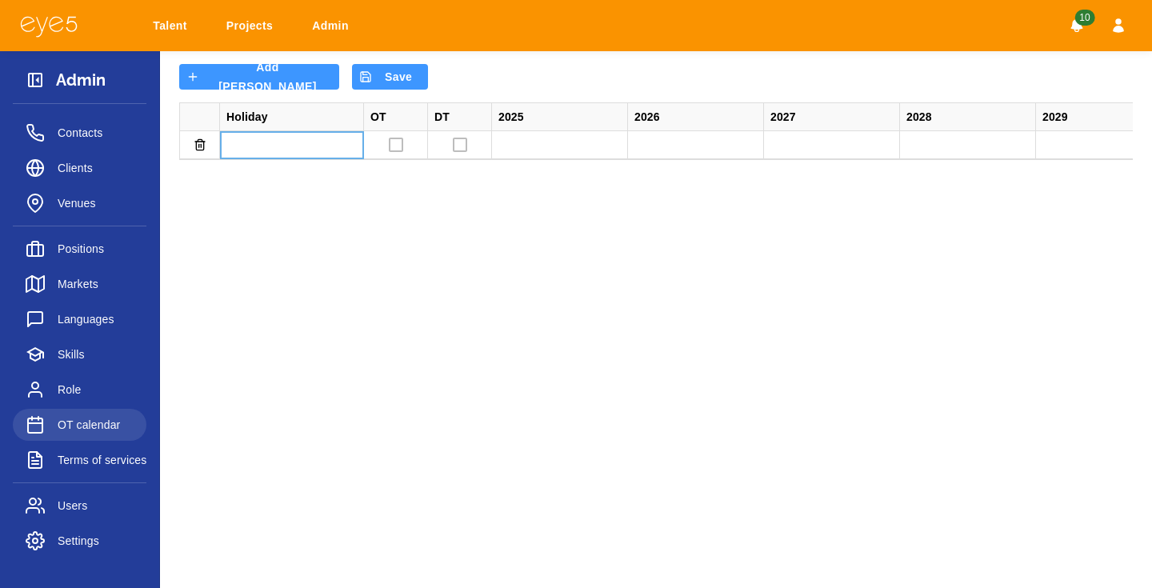
click at [299, 152] on div at bounding box center [292, 145] width 144 height 28
click at [299, 152] on input "text" at bounding box center [292, 145] width 142 height 26
click at [313, 230] on main "Add [PERSON_NAME] Add Year Save Get Rate Holiday OT DT 2025 2026 2027 2028 2029…" at bounding box center [656, 294] width 992 height 588
click at [413, 364] on main "Add [PERSON_NAME] Add Year Save Get Rate Holiday OT DT 2025 2026 2027 2028 2029…" at bounding box center [656, 294] width 992 height 588
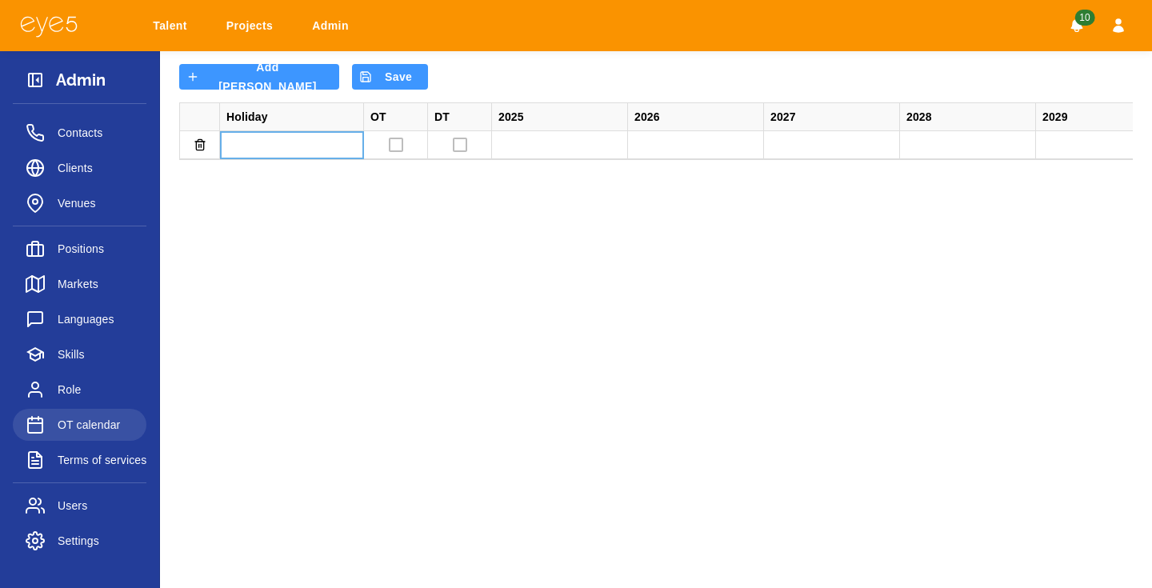
click at [414, 364] on main "Add [PERSON_NAME] Add Year Save Get Rate Holiday OT DT 2025 2026 2027 2028 2029…" at bounding box center [656, 294] width 992 height 588
click at [740, 473] on main "Add [PERSON_NAME] Add Year Save Get Rate Holiday OT DT 2025 2026 2027 2028 2029…" at bounding box center [656, 294] width 992 height 588
click at [561, 65] on div "Add [PERSON_NAME] Add Year Save Get Rate" at bounding box center [655, 77] width 953 height 26
click at [178, 32] on link "Talent" at bounding box center [172, 26] width 61 height 30
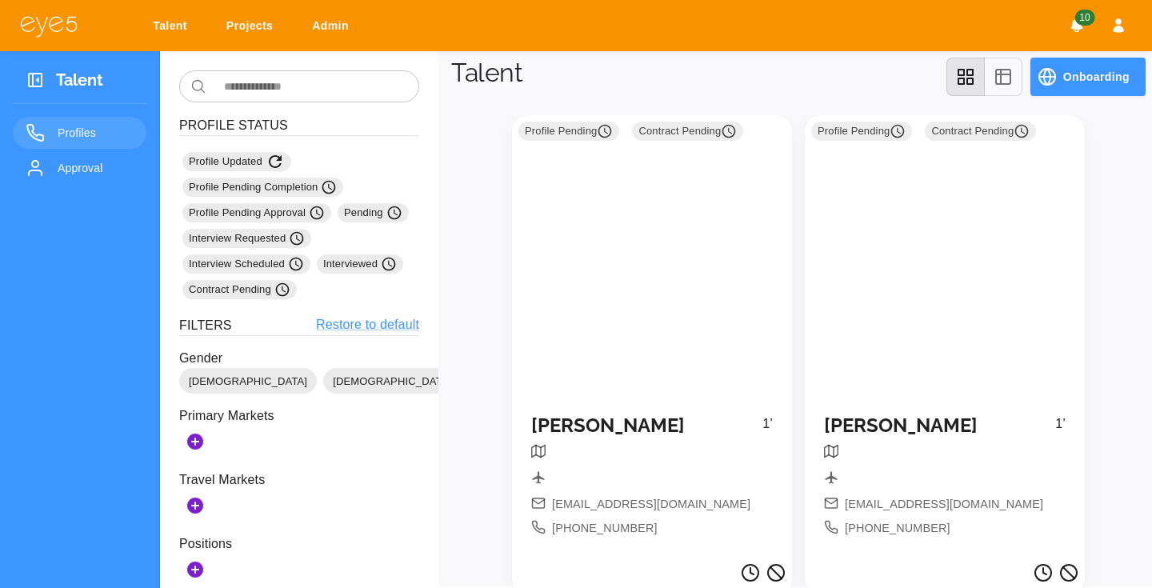
click at [53, 184] on link "Approval" at bounding box center [80, 168] width 134 height 32
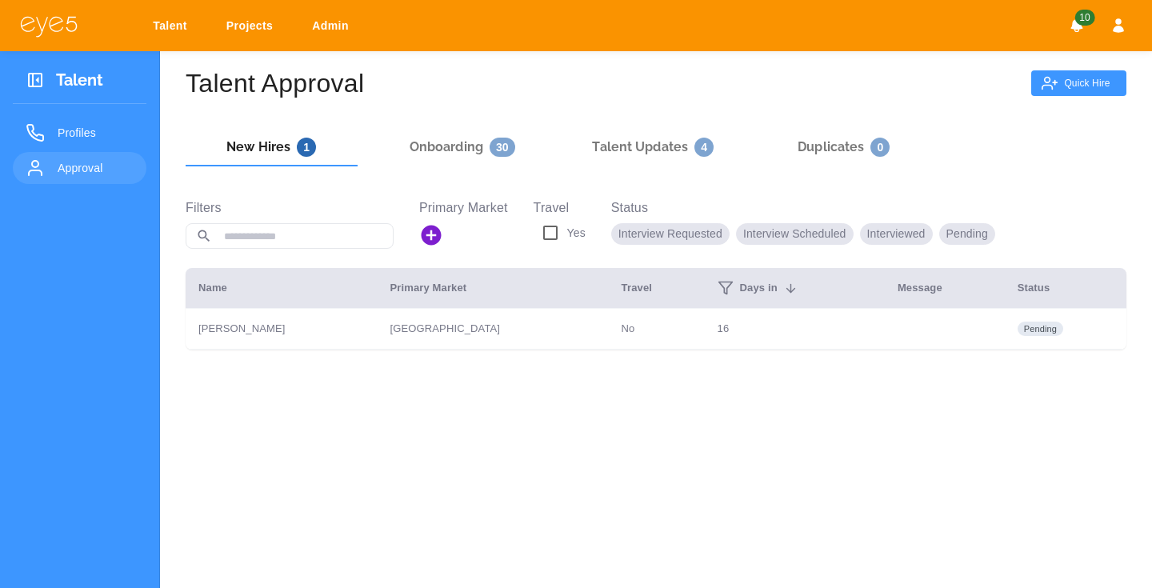
click at [977, 98] on div "Talent Approval Quick Hire New Hires 1 Onboarding 30 Talent Updates 4 Duplicate…" at bounding box center [656, 345] width 992 height 588
click at [1047, 83] on icon "button" at bounding box center [1049, 83] width 16 height 16
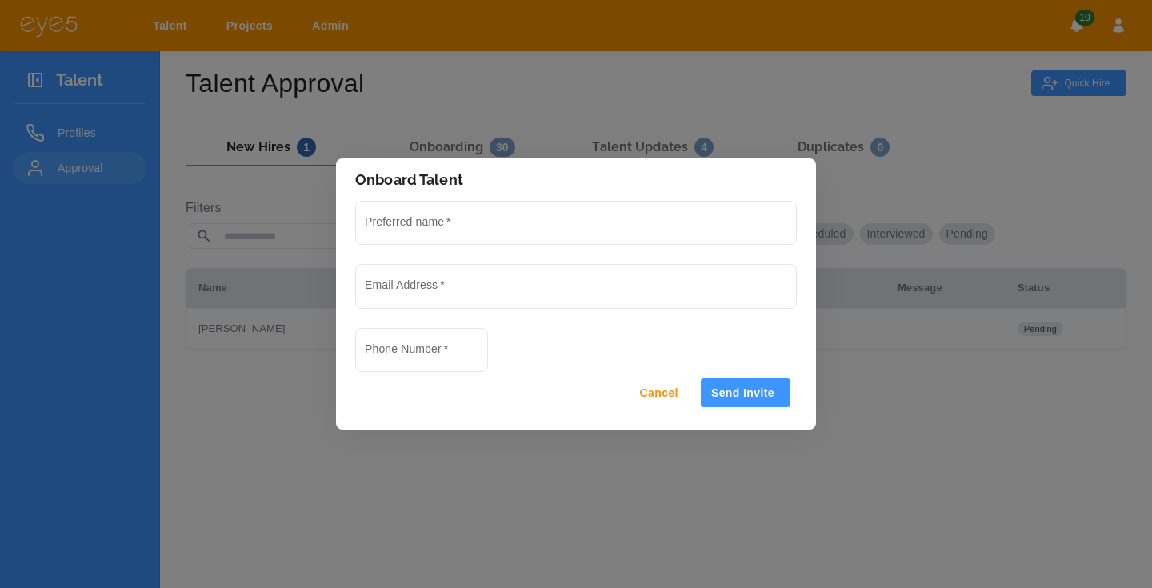
click at [493, 93] on div "Onboard Talent Preferred name   * Email Address   * Phone Number   * Cancel Sen…" at bounding box center [576, 294] width 1152 height 588
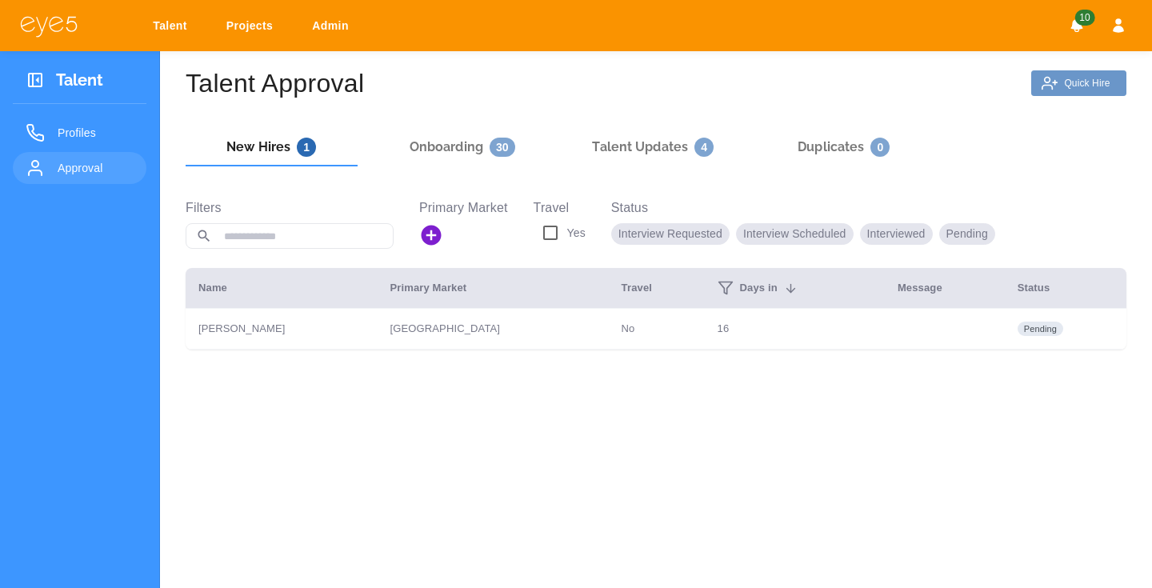
click at [1053, 90] on icon "button" at bounding box center [1049, 83] width 16 height 16
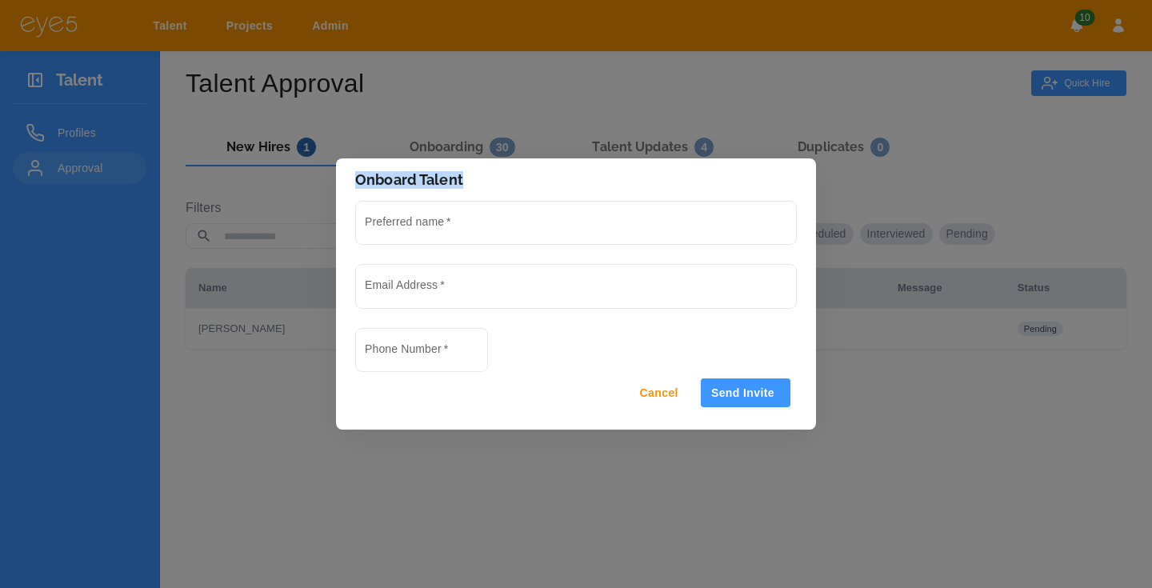
drag, startPoint x: 479, startPoint y: 182, endPoint x: 353, endPoint y: 178, distance: 126.4
click at [352, 178] on h2 "Onboard Talent" at bounding box center [576, 179] width 480 height 43
click at [467, 180] on h2 "Onboard Talent" at bounding box center [576, 179] width 480 height 43
drag, startPoint x: 467, startPoint y: 180, endPoint x: 349, endPoint y: 176, distance: 117.6
click at [349, 176] on h2 "Onboard Talent" at bounding box center [576, 179] width 480 height 43
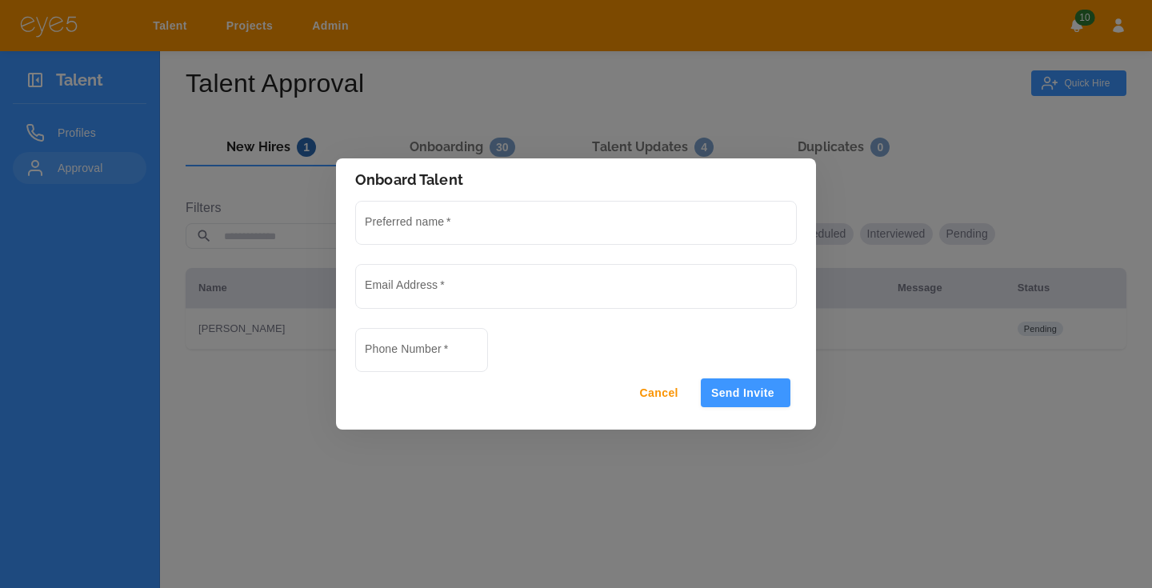
click at [469, 179] on h2 "Onboard Talent" at bounding box center [576, 179] width 480 height 43
drag, startPoint x: 469, startPoint y: 179, endPoint x: 351, endPoint y: 179, distance: 118.4
click at [351, 179] on h2 "Onboard Talent" at bounding box center [576, 179] width 480 height 43
click at [501, 79] on div "Onboard Talent Preferred name   * Email Address   * Phone Number   * Cancel Sen…" at bounding box center [576, 294] width 1152 height 588
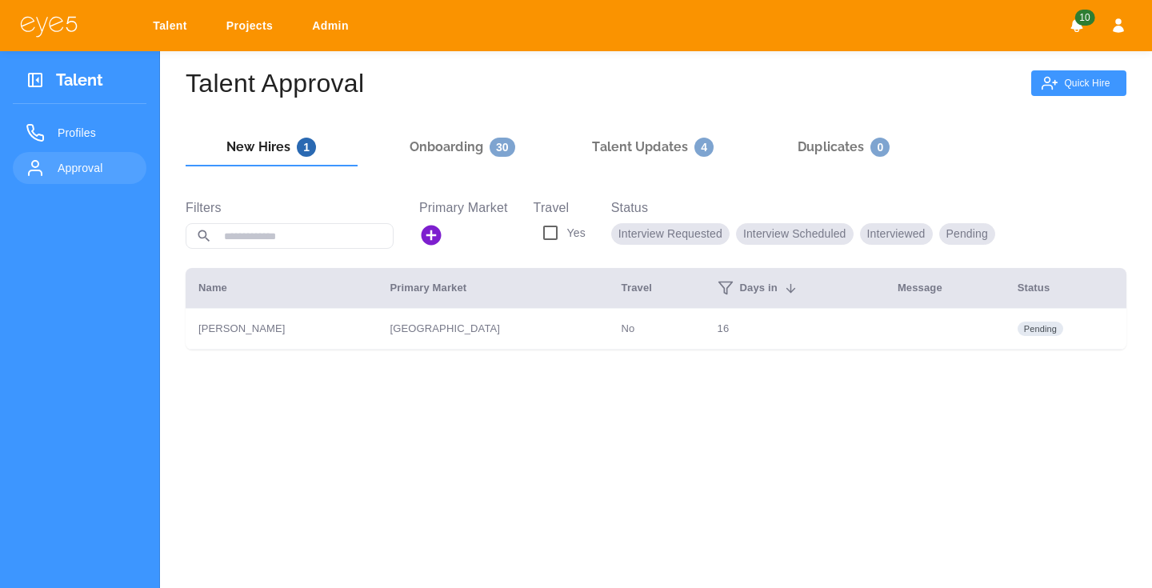
click at [475, 420] on div "Talent Approval Quick Hire New Hires 1 Onboarding 30 Talent Updates 4 Duplicate…" at bounding box center [656, 345] width 992 height 588
